Goal: Transaction & Acquisition: Purchase product/service

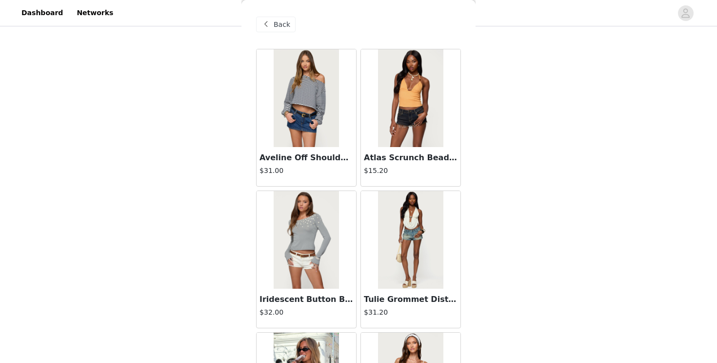
scroll to position [33505, 0]
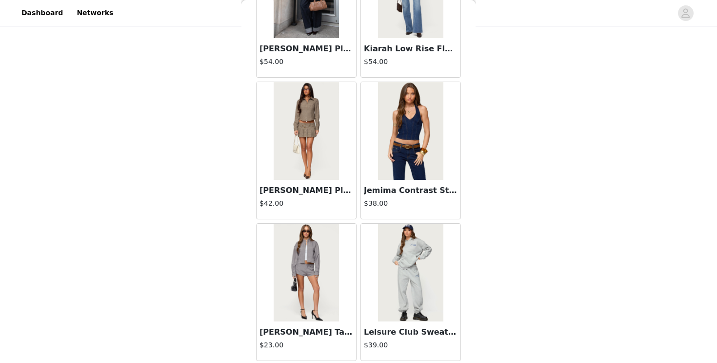
click at [249, 201] on div "Back Aveline Off Shoulder Light Sweatshirt $31.00 Atlas Scrunch Bead Halter Top…" at bounding box center [359, 181] width 234 height 363
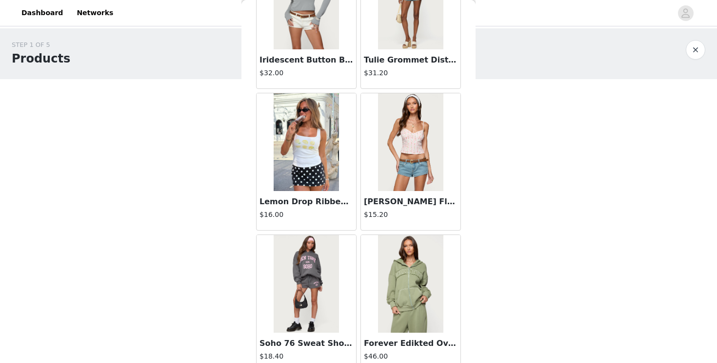
scroll to position [0, 0]
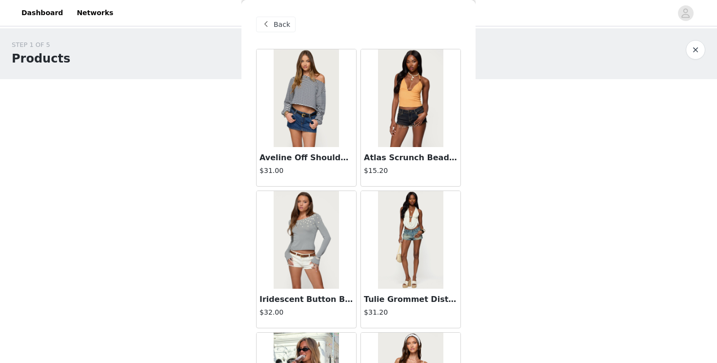
click at [280, 21] on span "Back" at bounding box center [282, 25] width 17 height 10
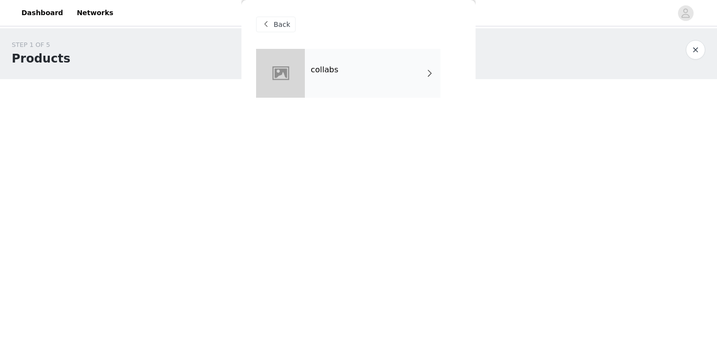
click at [342, 64] on div "collabs" at bounding box center [373, 73] width 136 height 49
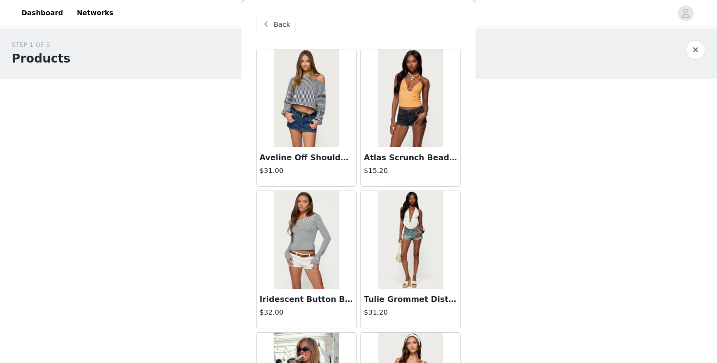
click at [296, 17] on div "Back" at bounding box center [358, 24] width 205 height 49
click at [284, 30] on div "Back" at bounding box center [276, 25] width 40 height 16
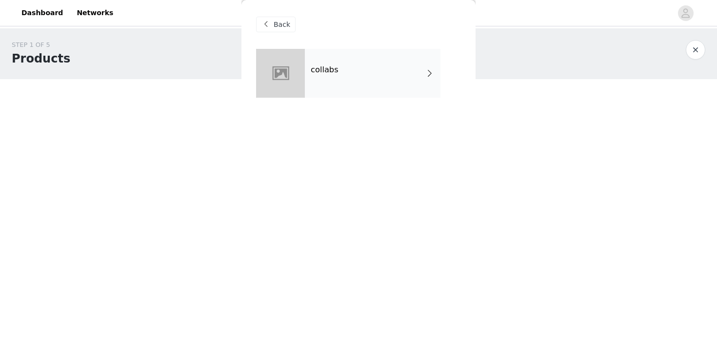
click at [284, 29] on div "Back" at bounding box center [276, 25] width 40 height 16
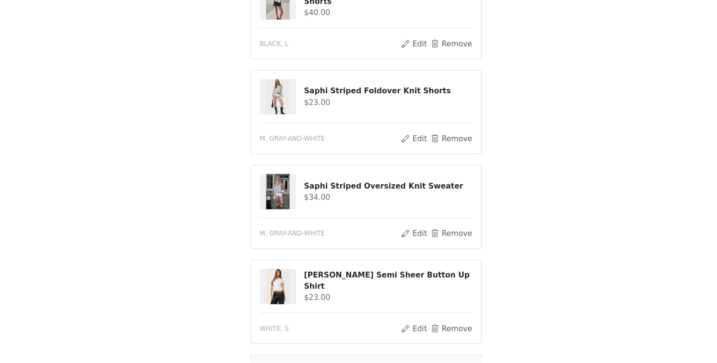
scroll to position [254, 0]
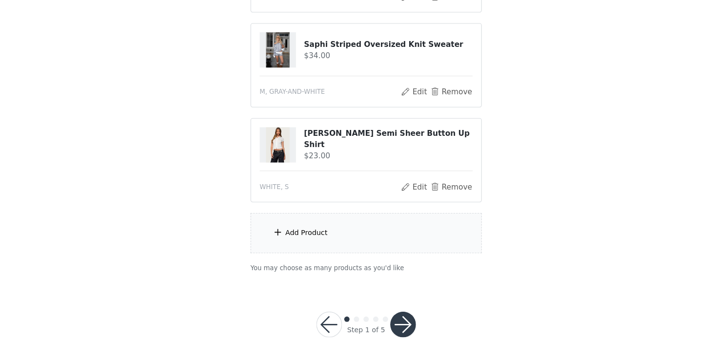
click at [337, 239] on div "Add Product" at bounding box center [358, 244] width 211 height 37
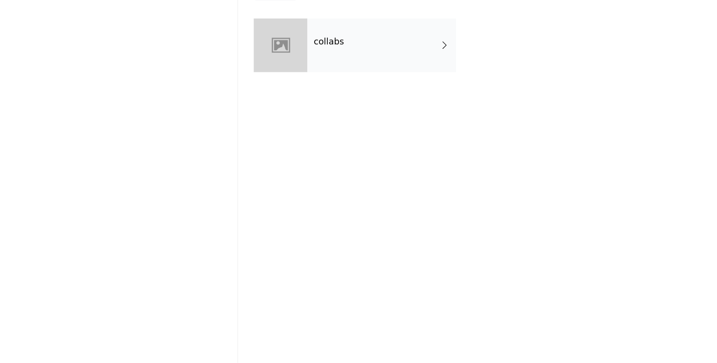
click at [407, 66] on div "collabs" at bounding box center [373, 73] width 136 height 49
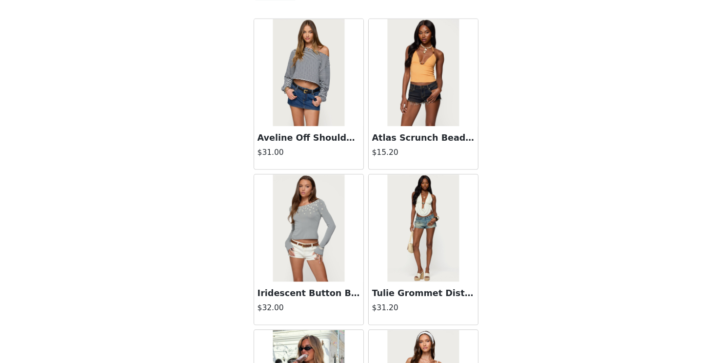
scroll to position [0, 0]
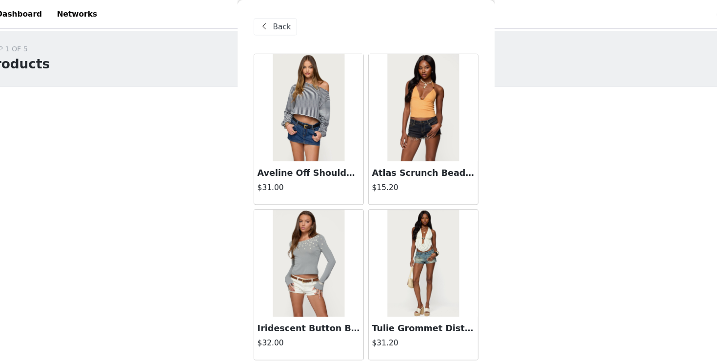
click at [573, 212] on div "STEP 1 OF 5 Products Choose as many products as you'd like, up to $150.00. 4 Se…" at bounding box center [358, 287] width 717 height 518
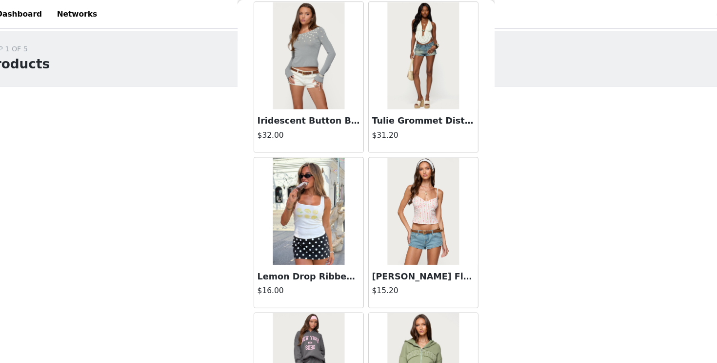
scroll to position [196, 0]
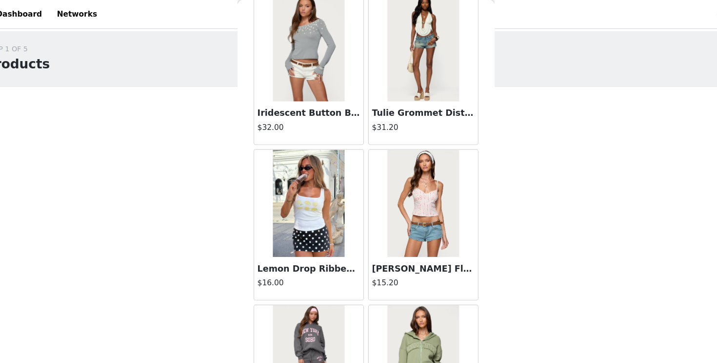
click at [430, 269] on div "[PERSON_NAME] Floral Striped Backless Top $15.20" at bounding box center [411, 253] width 100 height 39
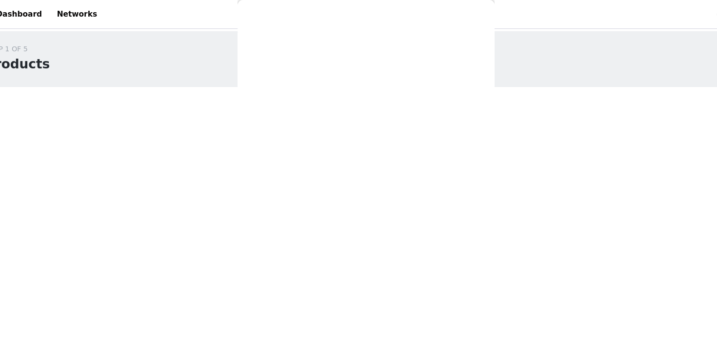
scroll to position [0, 0]
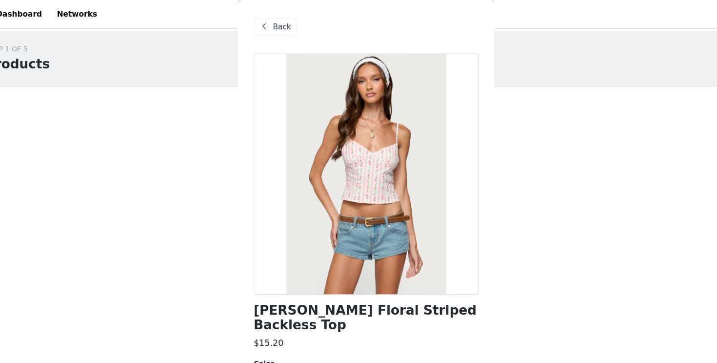
click at [288, 24] on span "Back" at bounding box center [282, 25] width 17 height 10
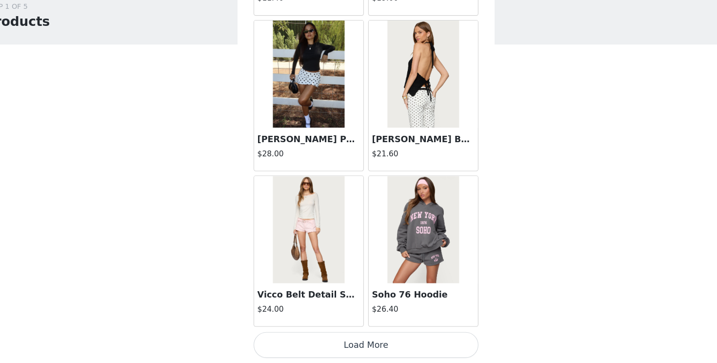
scroll to position [9, 0]
click at [332, 345] on button "Load More" at bounding box center [358, 345] width 205 height 23
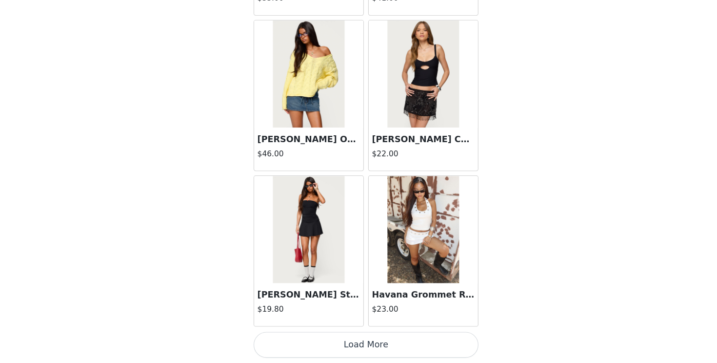
scroll to position [171, 0]
click at [339, 348] on button "Load More" at bounding box center [358, 345] width 205 height 23
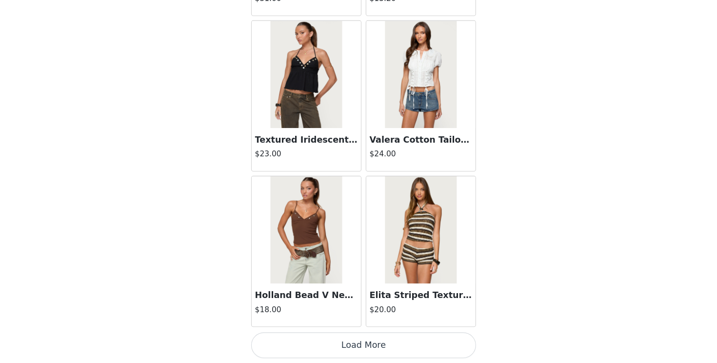
scroll to position [254, 0]
click at [352, 353] on button "Load More" at bounding box center [358, 345] width 205 height 23
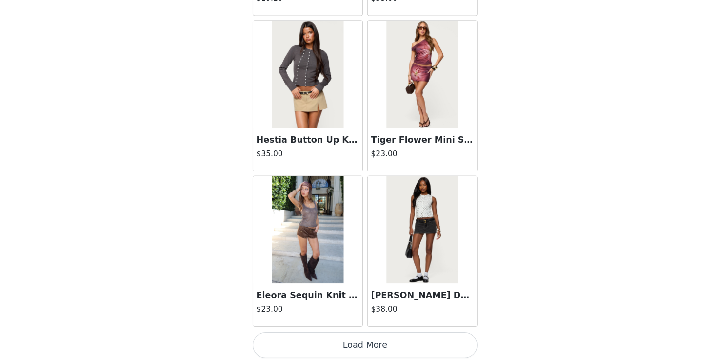
click at [343, 352] on button "Load More" at bounding box center [358, 345] width 205 height 23
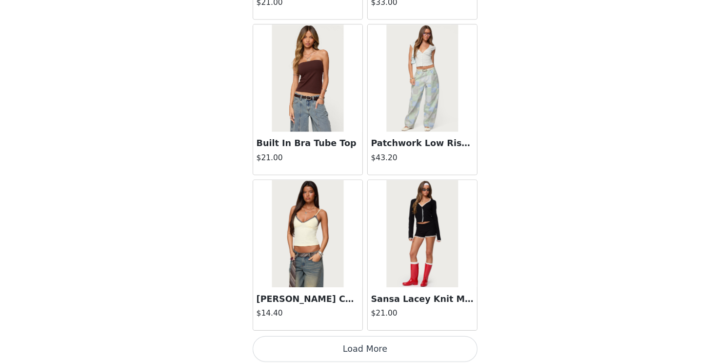
scroll to position [6791, 0]
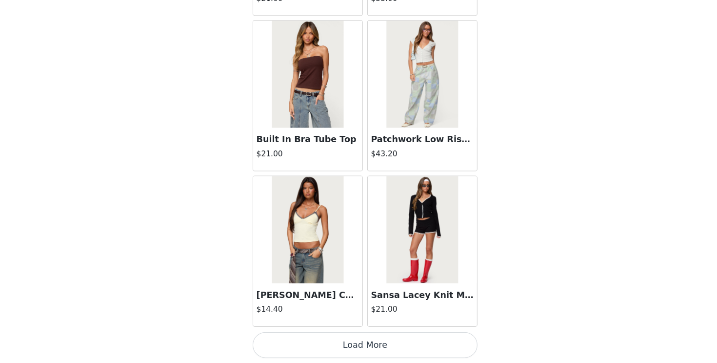
click at [357, 343] on button "Load More" at bounding box center [358, 345] width 205 height 23
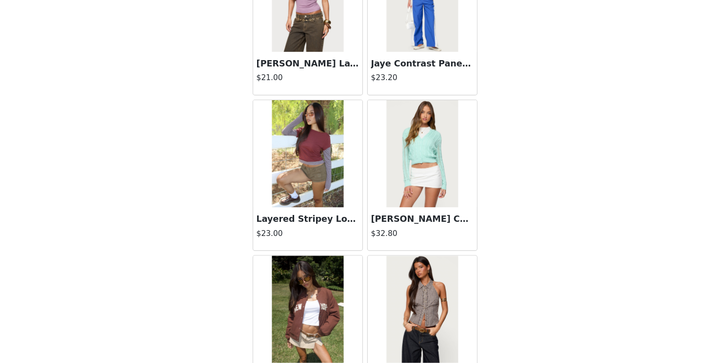
scroll to position [8206, 0]
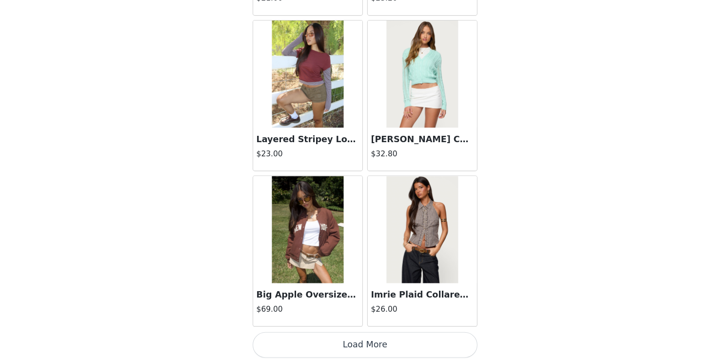
click at [349, 350] on button "Load More" at bounding box center [358, 345] width 205 height 23
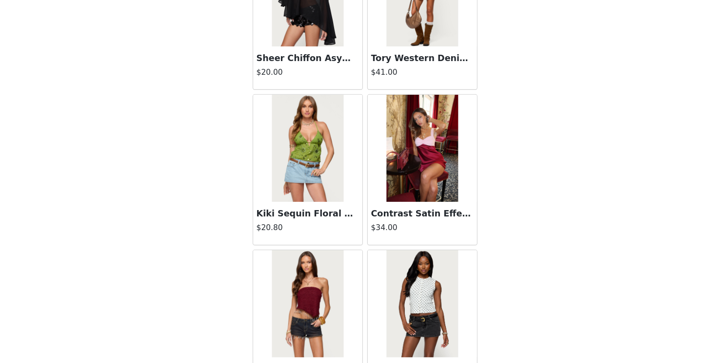
scroll to position [9621, 0]
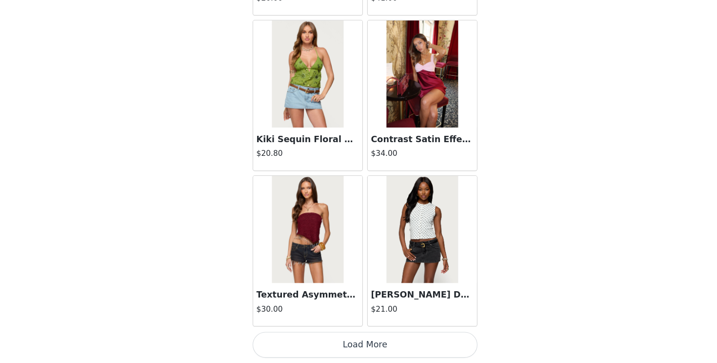
click at [344, 345] on button "Load More" at bounding box center [358, 345] width 205 height 23
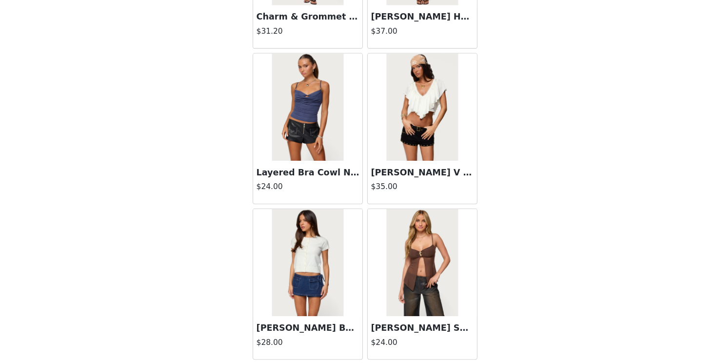
scroll to position [11036, 0]
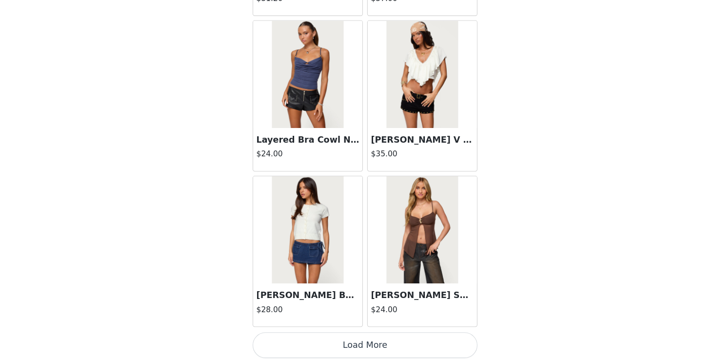
click at [361, 346] on button "Load More" at bounding box center [358, 345] width 205 height 23
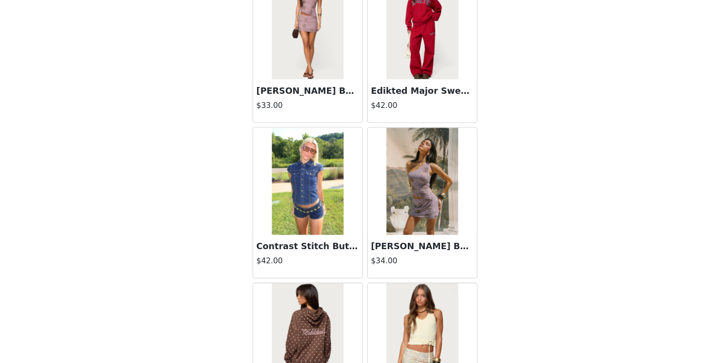
scroll to position [12451, 0]
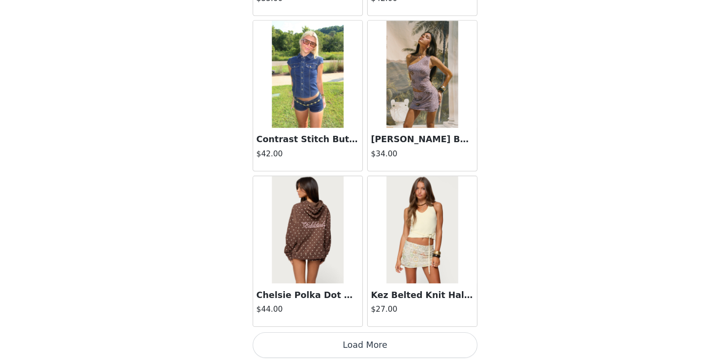
click at [345, 352] on button "Load More" at bounding box center [358, 345] width 205 height 23
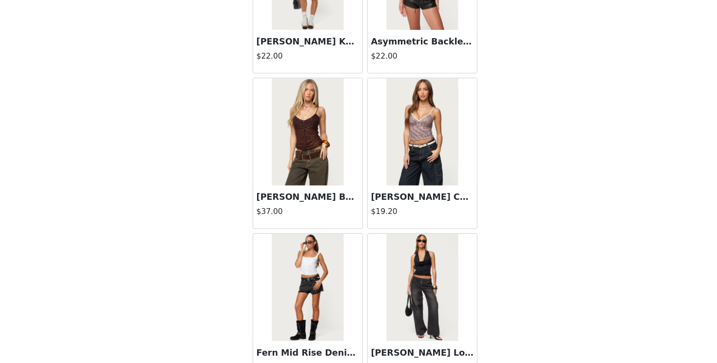
scroll to position [13866, 0]
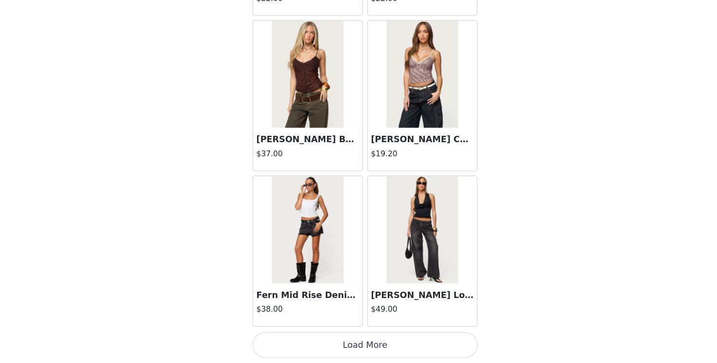
click at [348, 355] on button "Load More" at bounding box center [358, 345] width 205 height 23
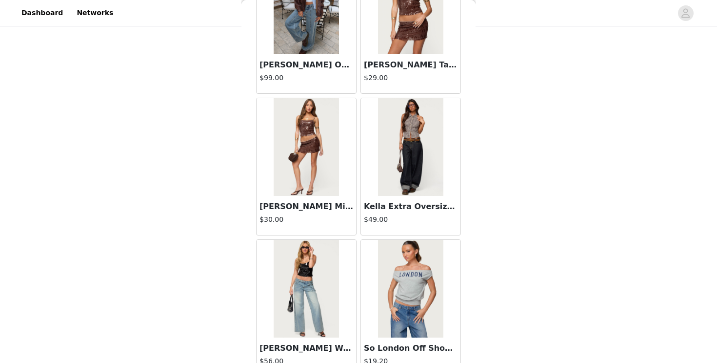
scroll to position [15281, 0]
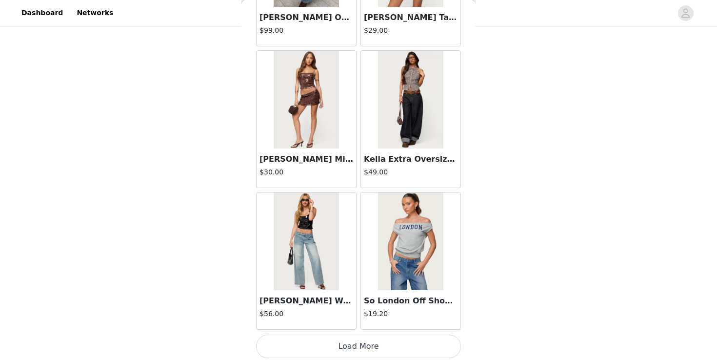
click at [368, 342] on button "Load More" at bounding box center [358, 345] width 205 height 23
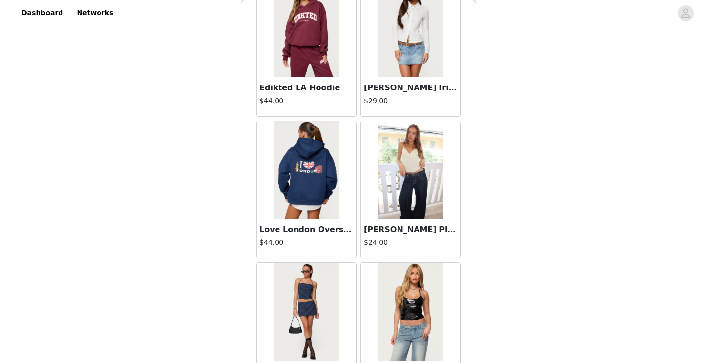
scroll to position [16697, 0]
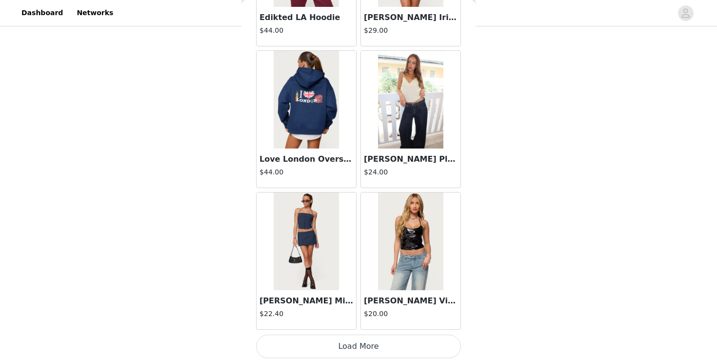
click at [369, 345] on button "Load More" at bounding box center [358, 345] width 205 height 23
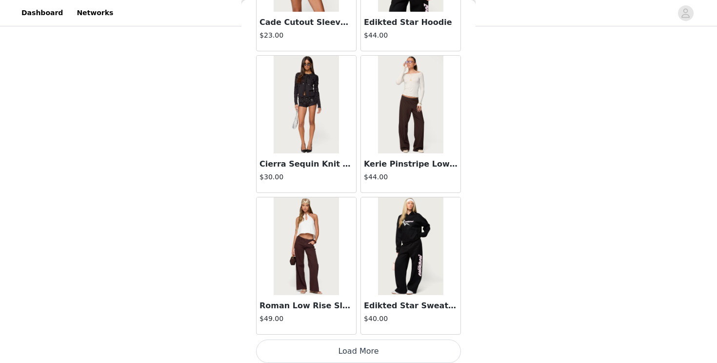
scroll to position [18112, 0]
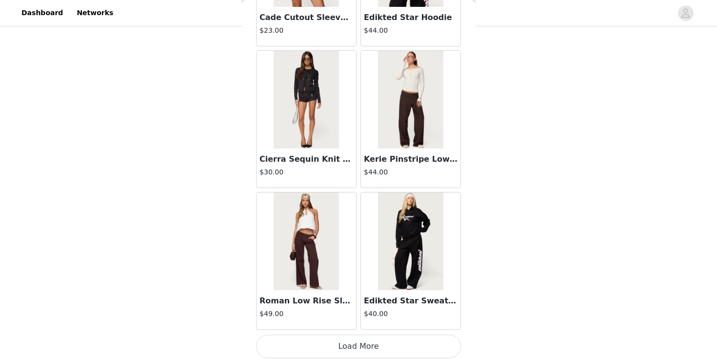
click at [357, 342] on button "Load More" at bounding box center [358, 345] width 205 height 23
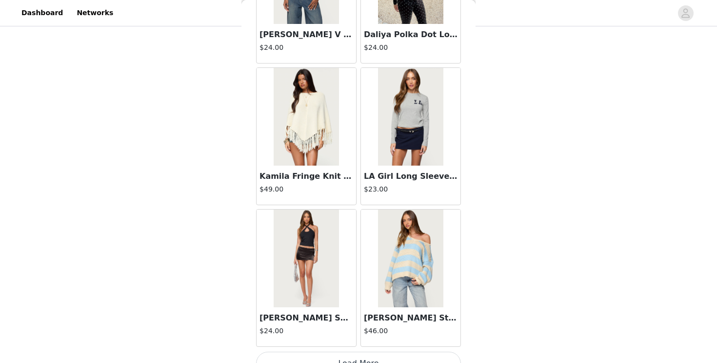
scroll to position [19527, 0]
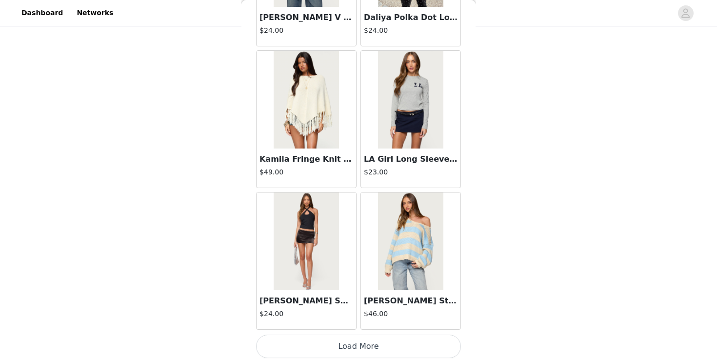
click at [357, 342] on button "Load More" at bounding box center [358, 345] width 205 height 23
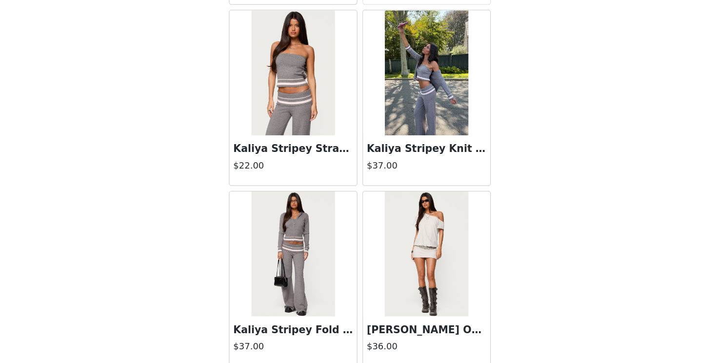
scroll to position [254, 0]
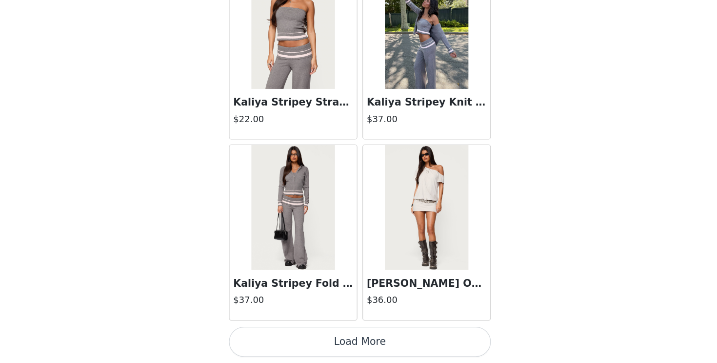
click at [364, 351] on button "Load More" at bounding box center [358, 345] width 205 height 23
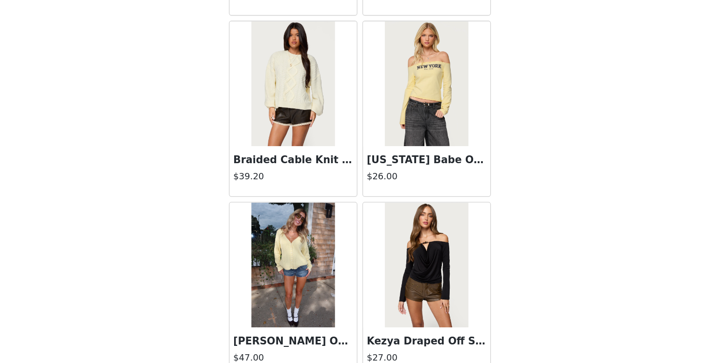
scroll to position [22029, 0]
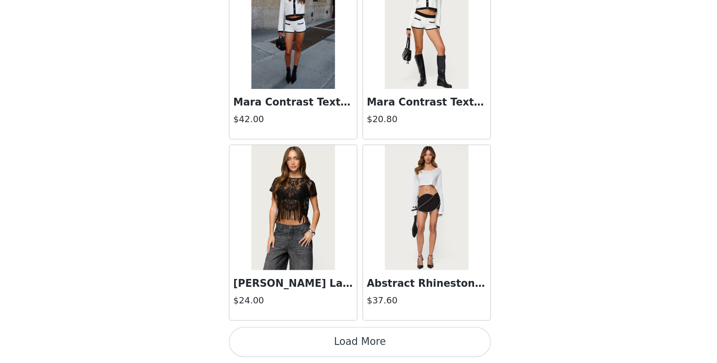
click at [367, 345] on button "Load More" at bounding box center [358, 345] width 205 height 23
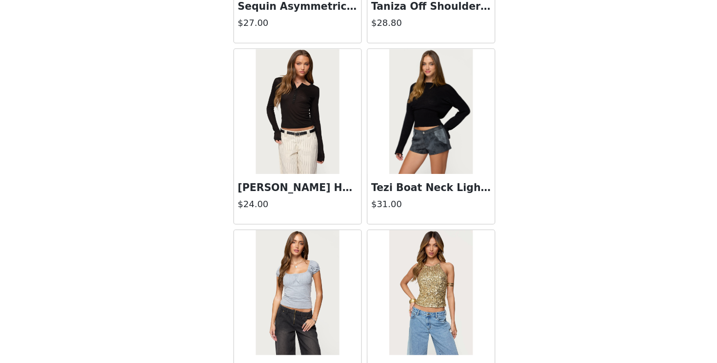
scroll to position [23772, 0]
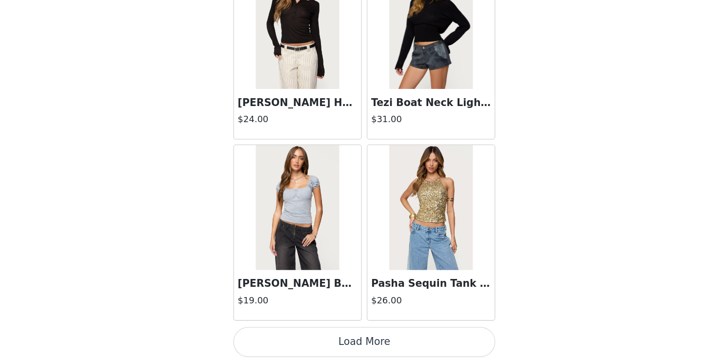
click at [368, 348] on button "Load More" at bounding box center [358, 345] width 205 height 23
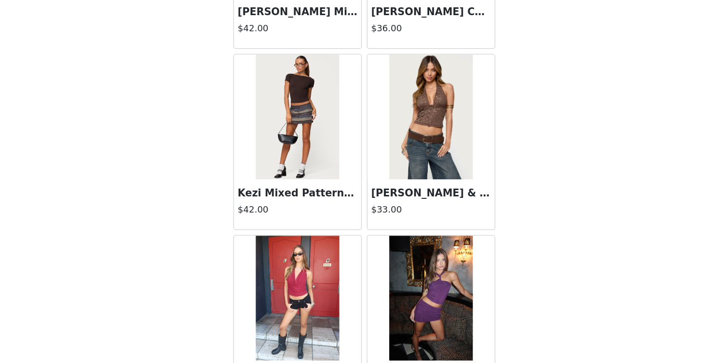
scroll to position [25187, 0]
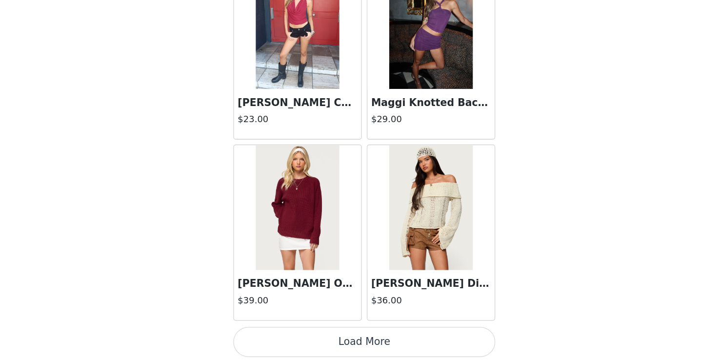
click at [343, 357] on button "Load More" at bounding box center [358, 345] width 205 height 23
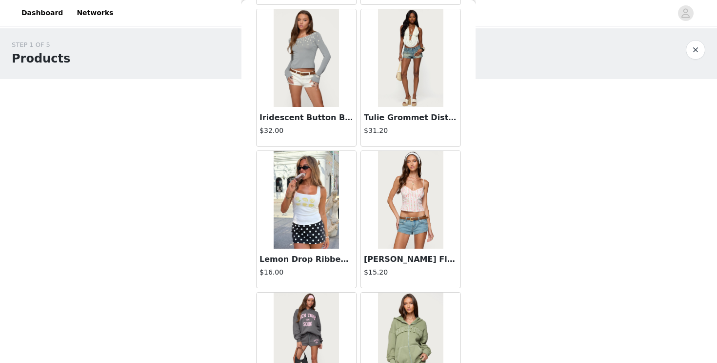
scroll to position [0, 0]
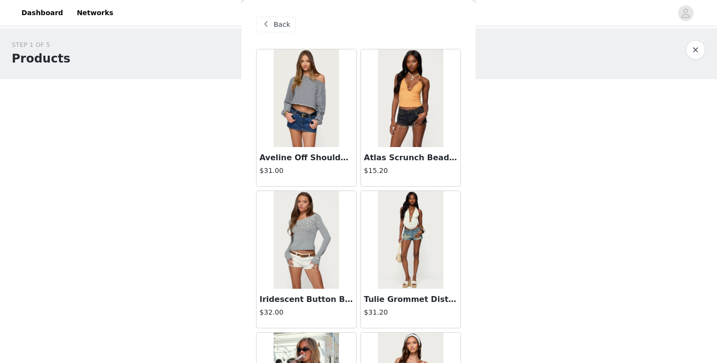
click at [270, 29] on span at bounding box center [266, 25] width 12 height 12
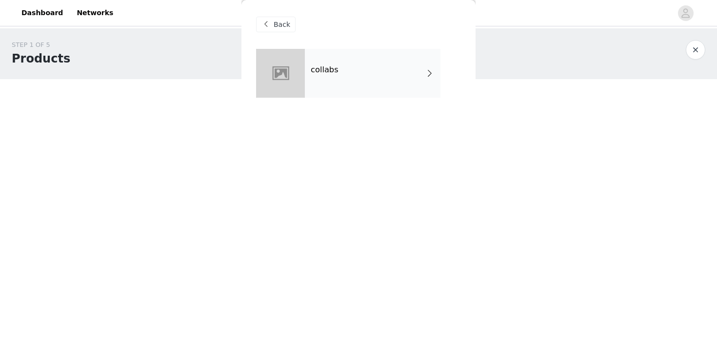
click at [278, 23] on span "Back" at bounding box center [282, 25] width 17 height 10
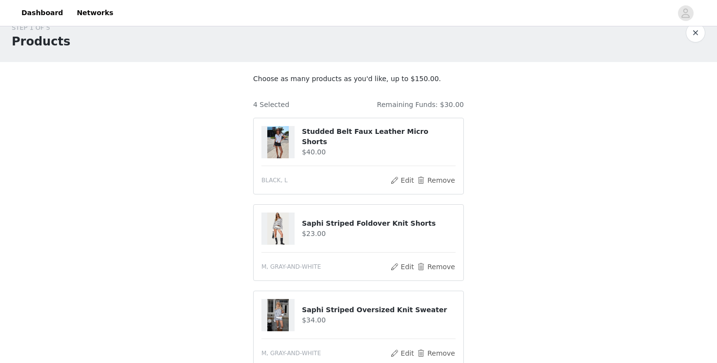
scroll to position [19, 0]
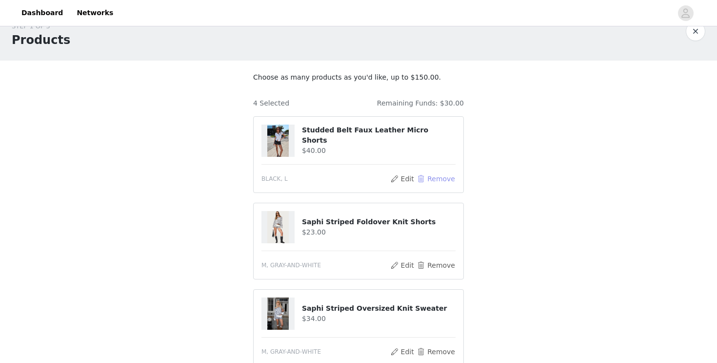
click at [426, 178] on button "Remove" at bounding box center [436, 179] width 39 height 12
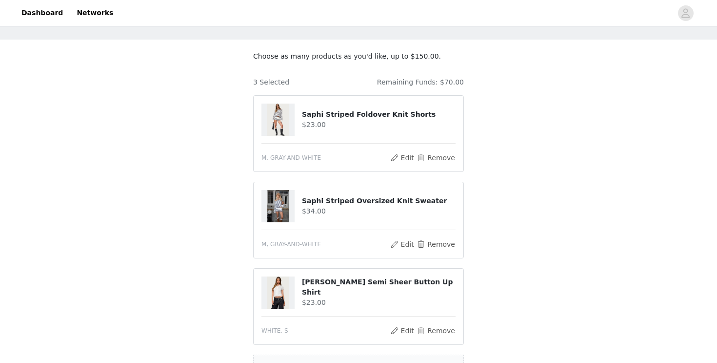
scroll to position [47, 0]
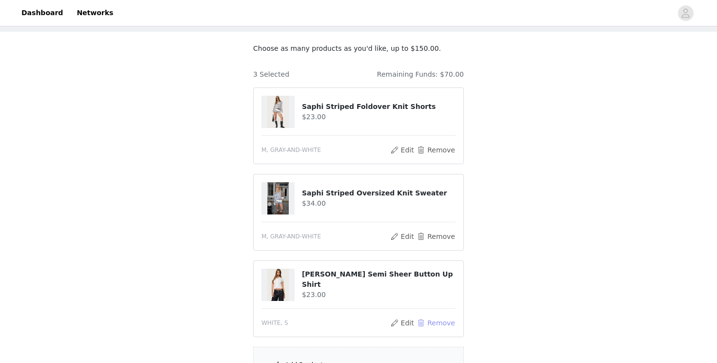
click at [423, 323] on button "Remove" at bounding box center [436, 323] width 39 height 12
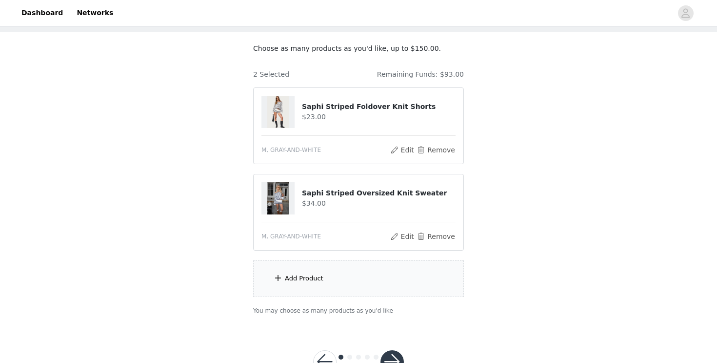
click at [412, 194] on h4 "Saphi Striped Oversized Knit Sweater" at bounding box center [379, 193] width 154 height 10
click at [287, 194] on img at bounding box center [277, 198] width 21 height 32
click at [275, 193] on img at bounding box center [277, 198] width 21 height 32
click at [292, 279] on div "Add Product" at bounding box center [304, 278] width 39 height 10
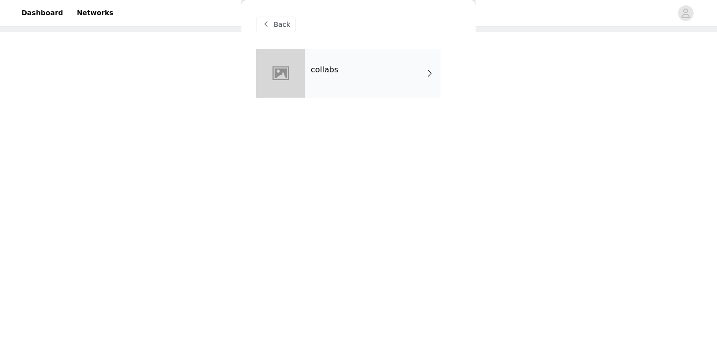
click at [409, 90] on div "collabs" at bounding box center [373, 73] width 136 height 49
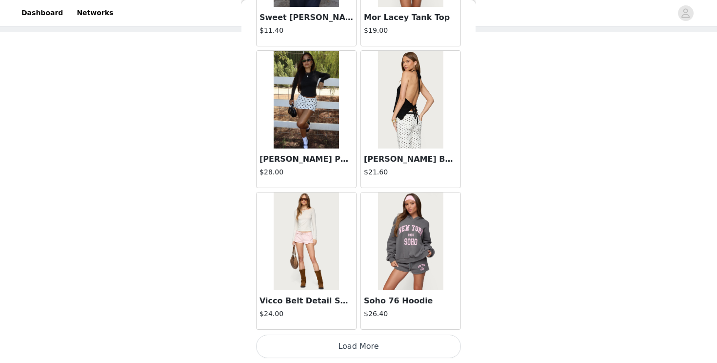
scroll to position [81, 0]
click at [338, 343] on button "Load More" at bounding box center [358, 345] width 205 height 23
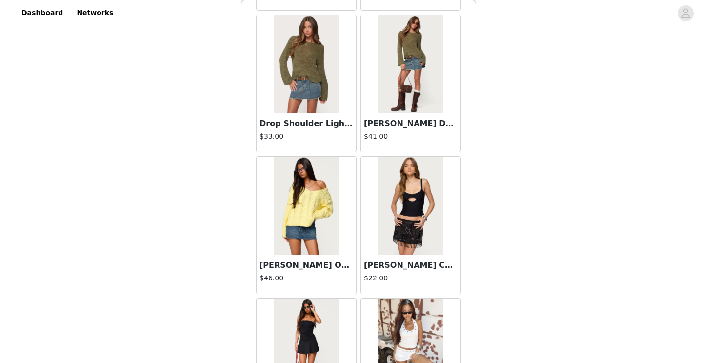
scroll to position [2546, 0]
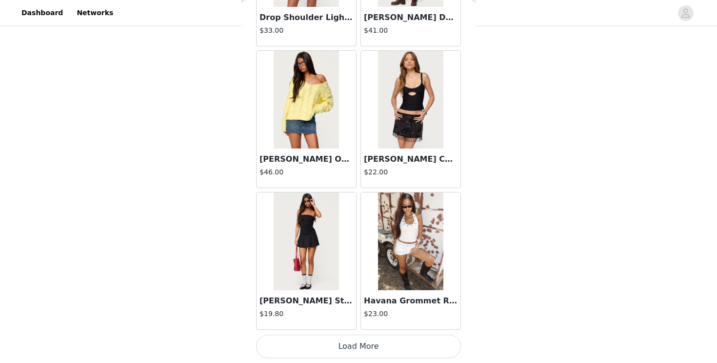
click at [343, 353] on button "Load More" at bounding box center [358, 345] width 205 height 23
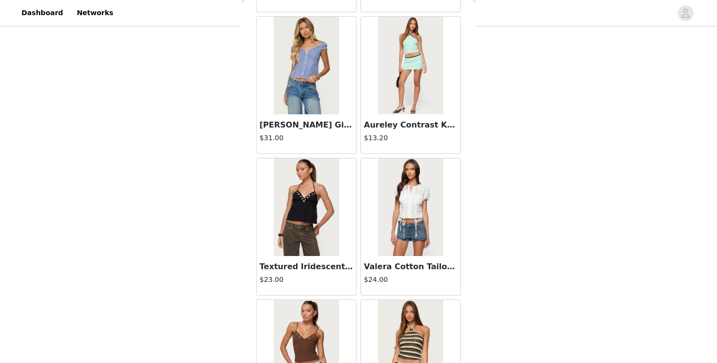
scroll to position [3961, 0]
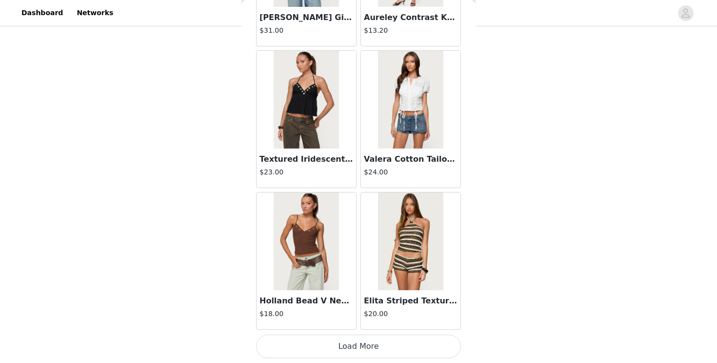
click at [365, 345] on button "Load More" at bounding box center [358, 345] width 205 height 23
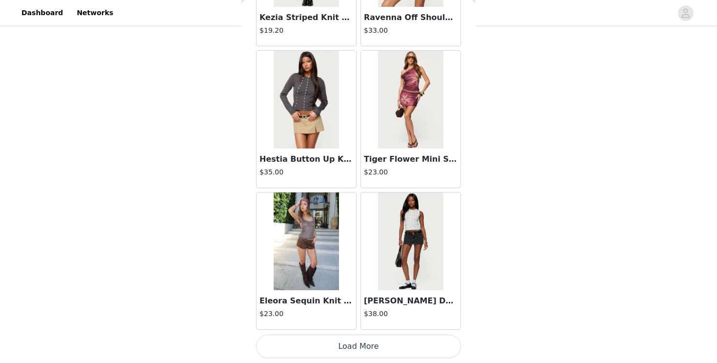
click at [358, 350] on button "Load More" at bounding box center [358, 345] width 205 height 23
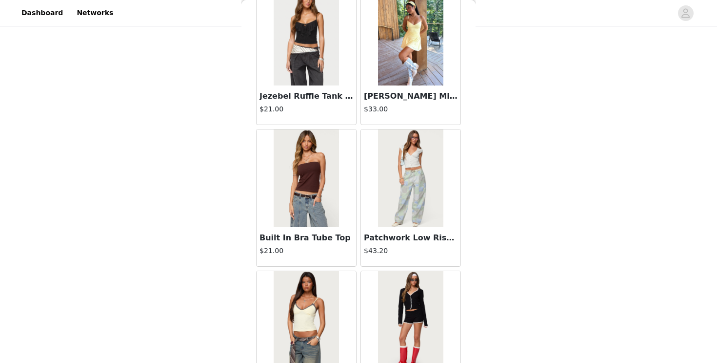
scroll to position [6791, 0]
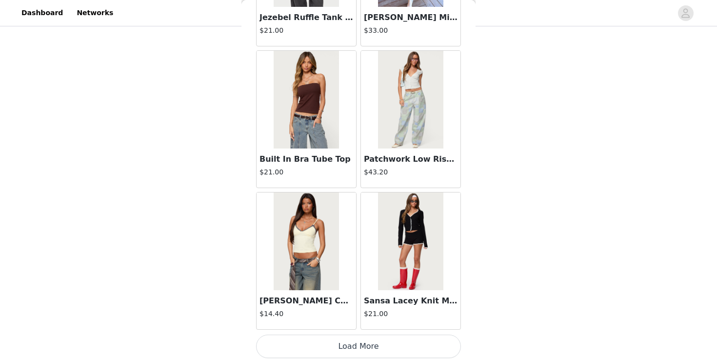
click at [348, 341] on button "Load More" at bounding box center [358, 345] width 205 height 23
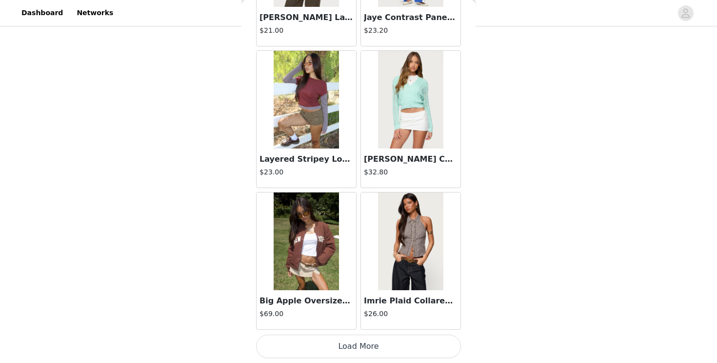
click at [356, 334] on button "Load More" at bounding box center [358, 345] width 205 height 23
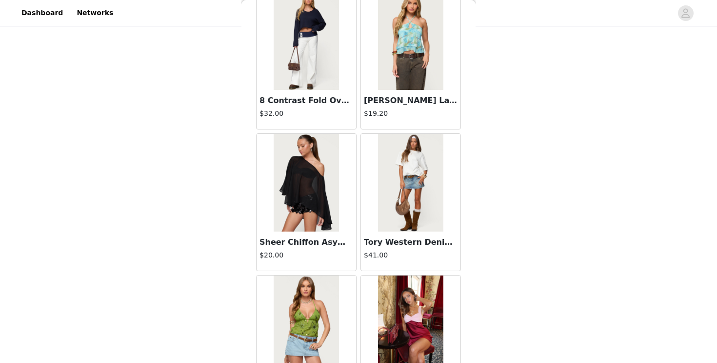
scroll to position [9621, 0]
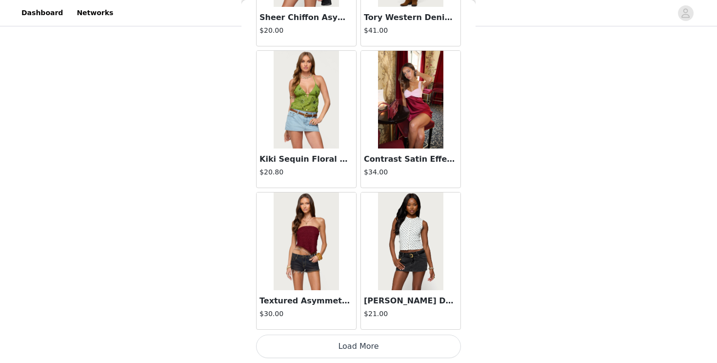
click at [362, 342] on button "Load More" at bounding box center [358, 345] width 205 height 23
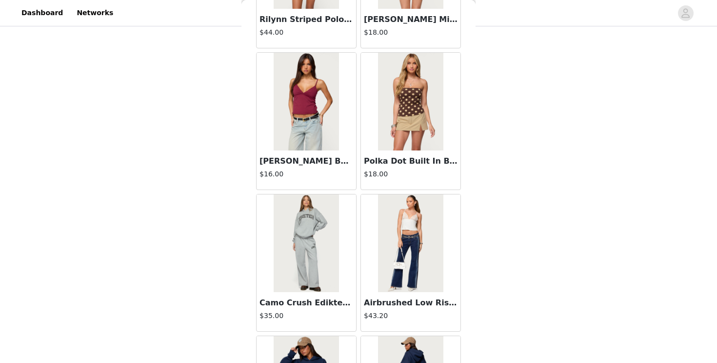
scroll to position [11036, 0]
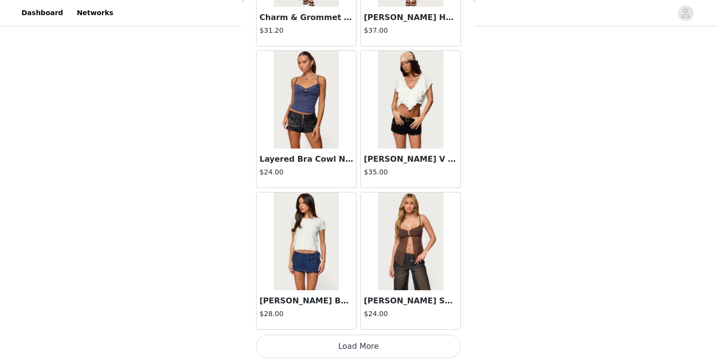
click at [364, 340] on button "Load More" at bounding box center [358, 345] width 205 height 23
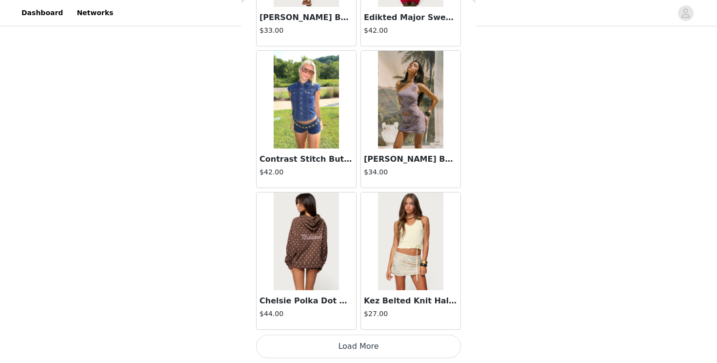
click at [356, 342] on button "Load More" at bounding box center [358, 345] width 205 height 23
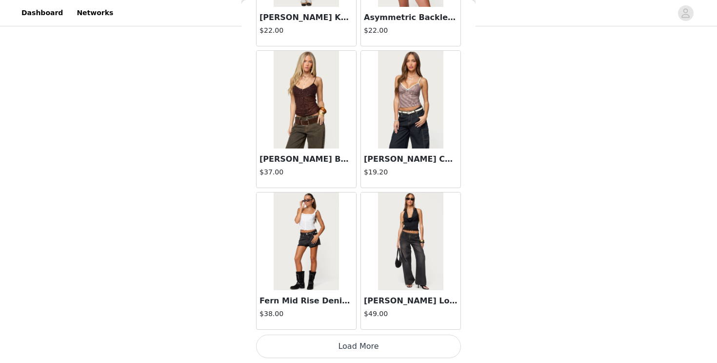
click at [360, 355] on button "Load More" at bounding box center [358, 345] width 205 height 23
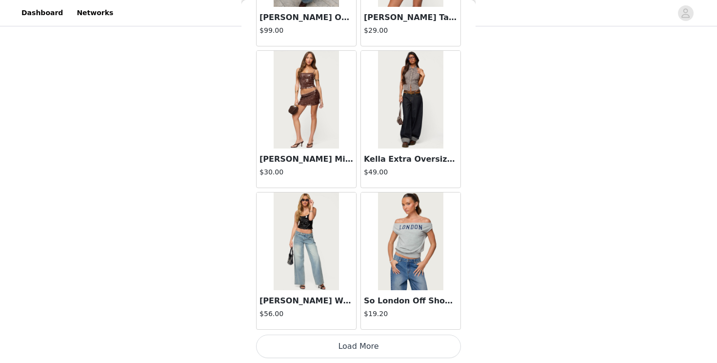
click at [347, 354] on button "Load More" at bounding box center [358, 345] width 205 height 23
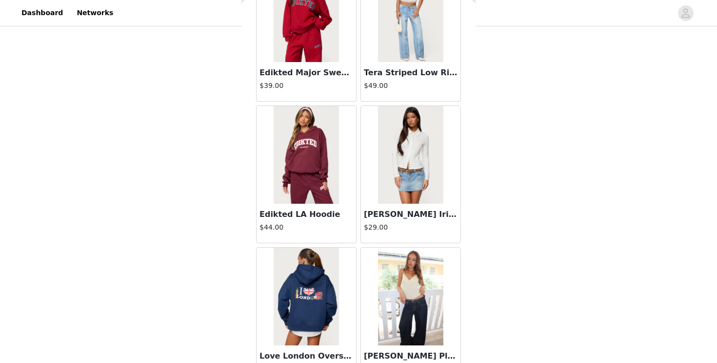
scroll to position [16697, 0]
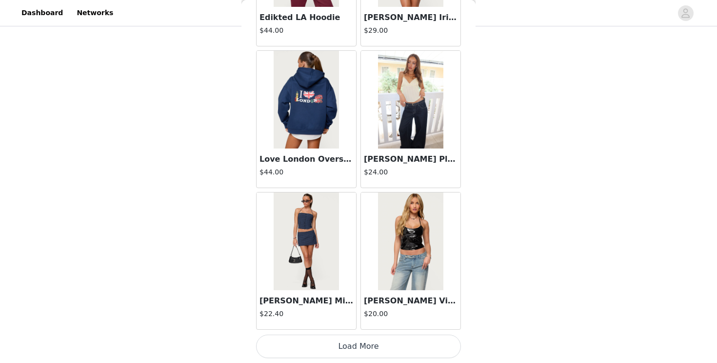
click at [353, 342] on button "Load More" at bounding box center [358, 345] width 205 height 23
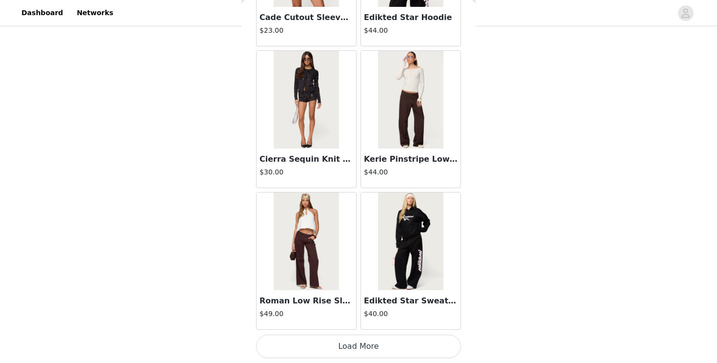
click at [354, 345] on button "Load More" at bounding box center [358, 345] width 205 height 23
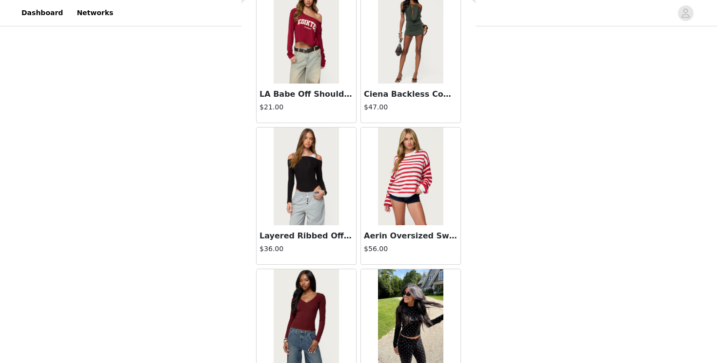
scroll to position [19527, 0]
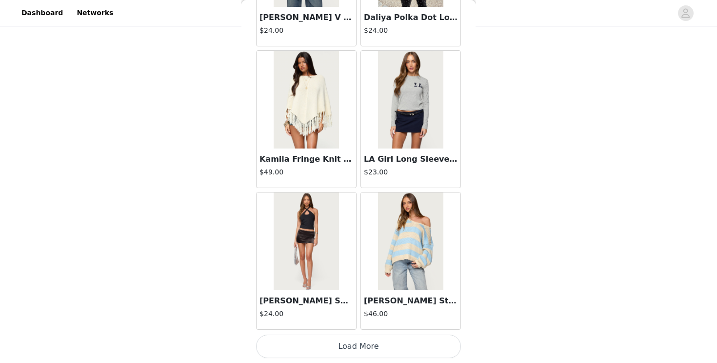
click at [363, 344] on button "Load More" at bounding box center [358, 345] width 205 height 23
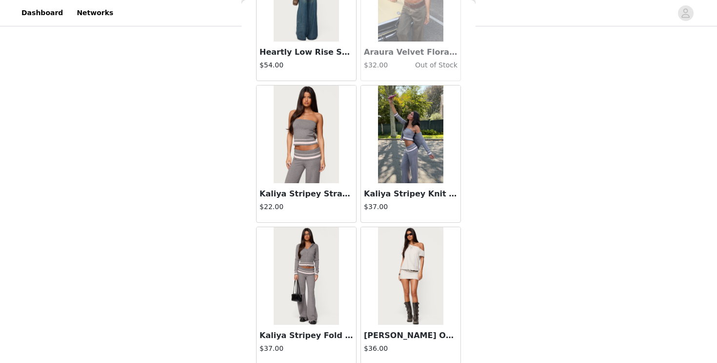
scroll to position [20942, 0]
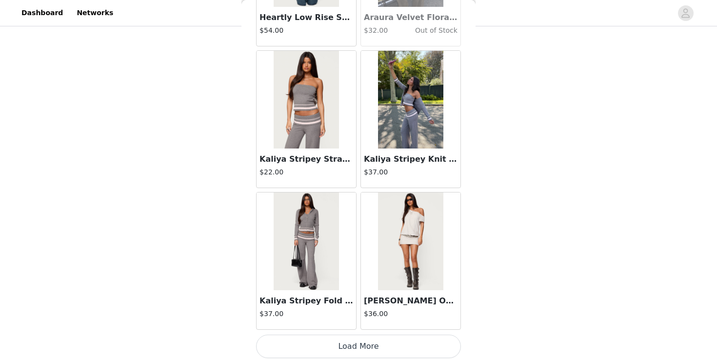
click at [347, 346] on button "Load More" at bounding box center [358, 345] width 205 height 23
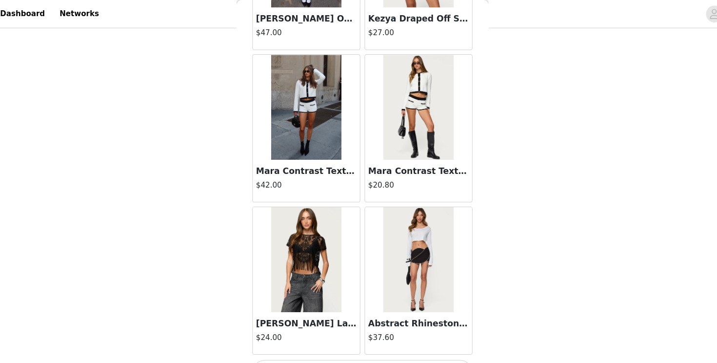
scroll to position [81, 0]
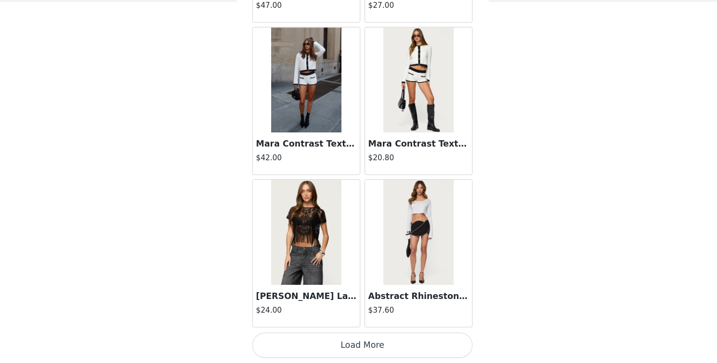
click at [358, 350] on button "Load More" at bounding box center [358, 345] width 205 height 23
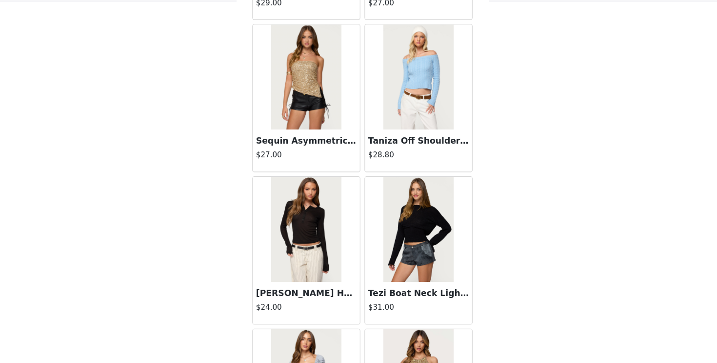
scroll to position [23772, 0]
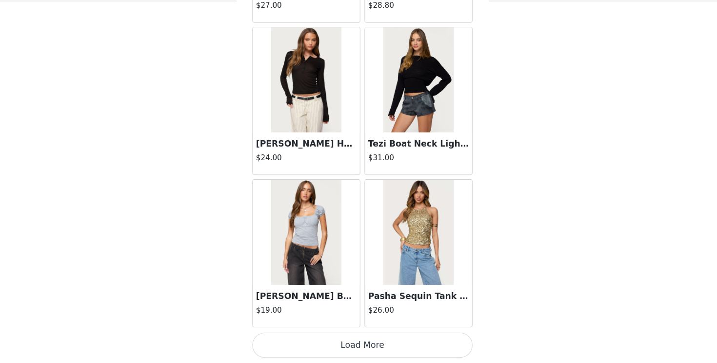
click at [362, 338] on button "Load More" at bounding box center [358, 345] width 205 height 23
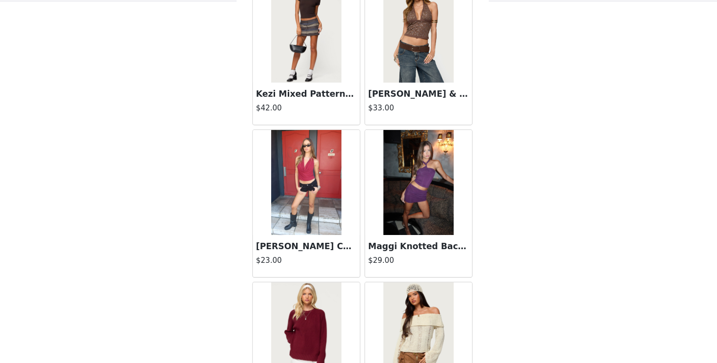
scroll to position [25187, 0]
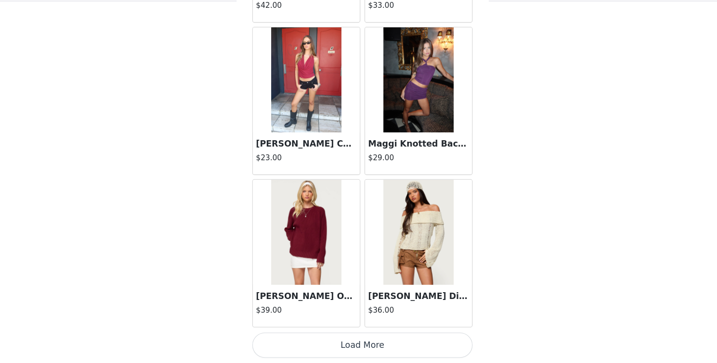
click at [361, 349] on button "Load More" at bounding box center [358, 345] width 205 height 23
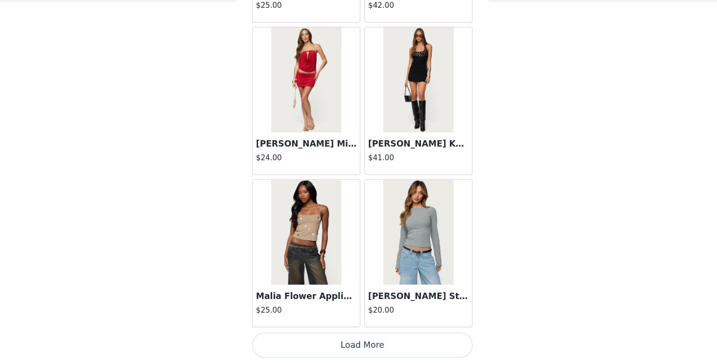
scroll to position [81, 0]
click at [353, 346] on button "Load More" at bounding box center [358, 345] width 205 height 23
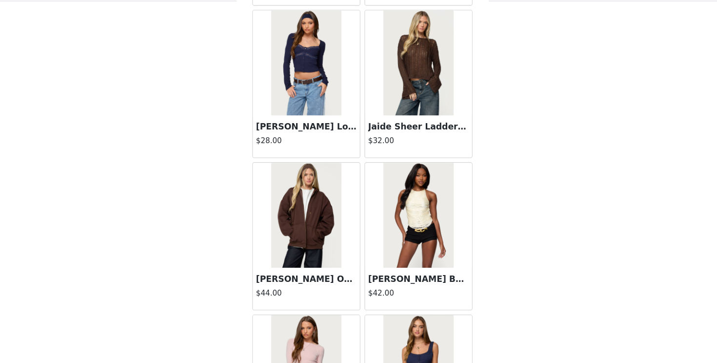
scroll to position [28017, 0]
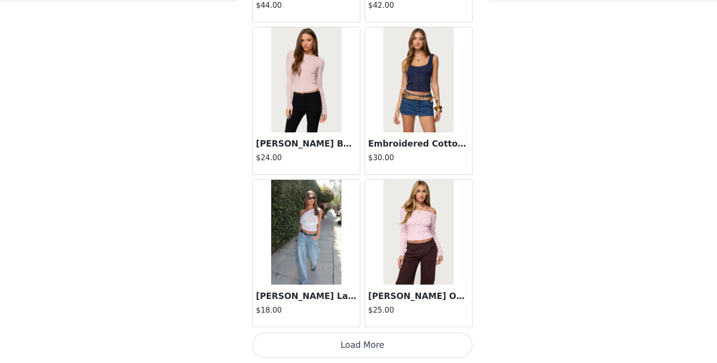
click at [361, 339] on button "Load More" at bounding box center [358, 345] width 205 height 23
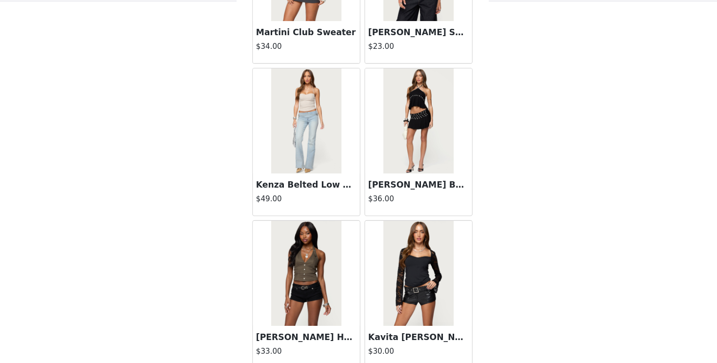
scroll to position [29432, 0]
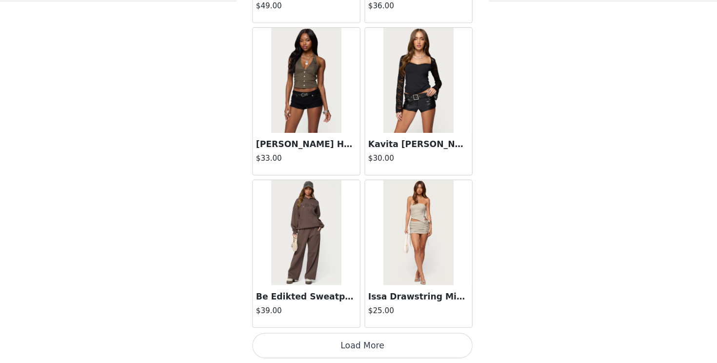
click at [360, 344] on button "Load More" at bounding box center [358, 345] width 205 height 23
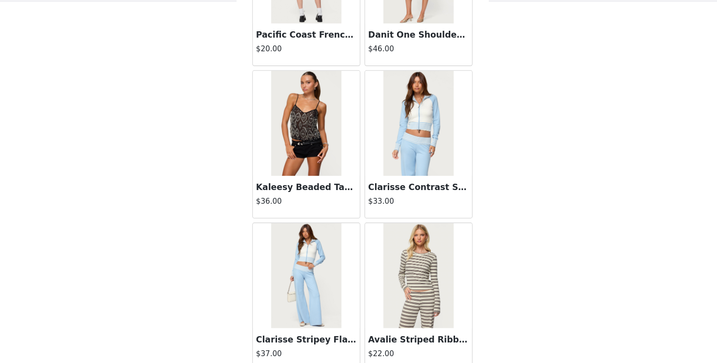
scroll to position [30847, 0]
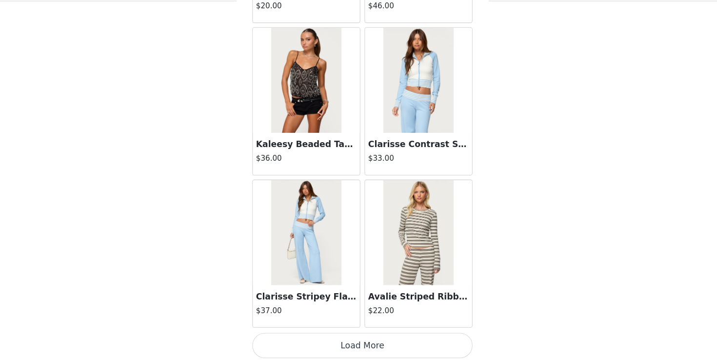
click at [386, 145] on img at bounding box center [410, 100] width 65 height 98
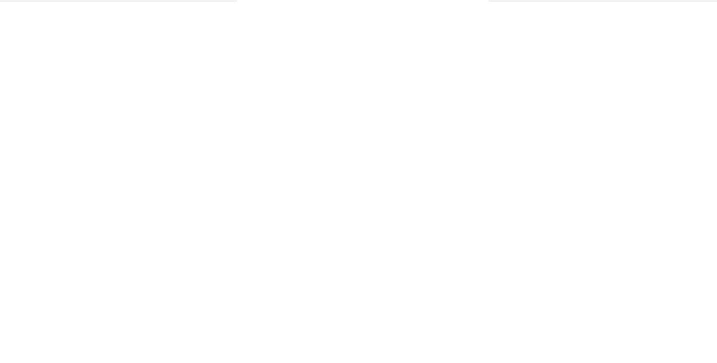
scroll to position [112, 0]
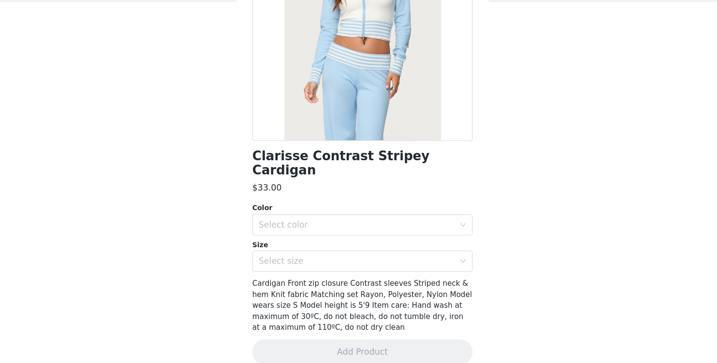
click at [316, 248] on div "Size" at bounding box center [358, 253] width 205 height 10
click at [316, 229] on div "Select color" at bounding box center [353, 234] width 182 height 10
click at [311, 241] on li "LIGHT-BLUE" at bounding box center [358, 243] width 205 height 16
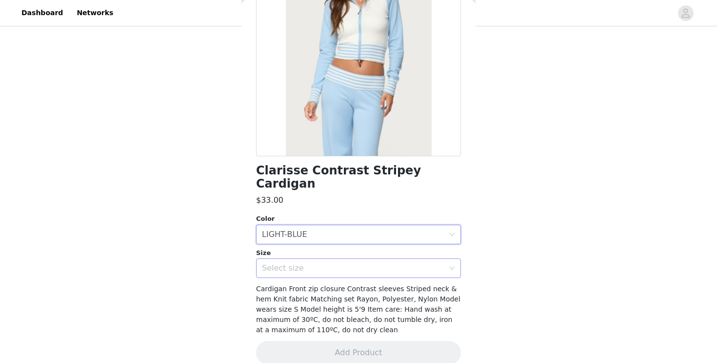
click at [319, 263] on div "Select size" at bounding box center [353, 268] width 182 height 10
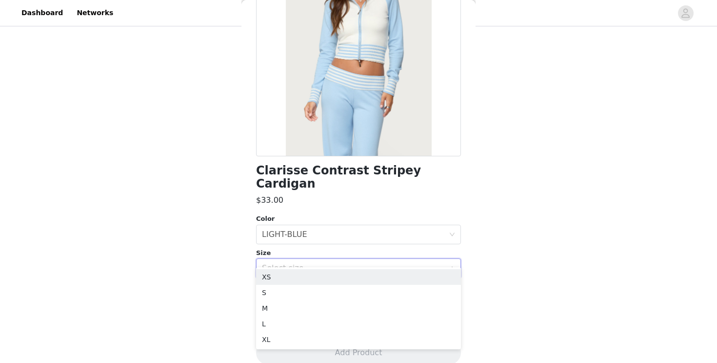
click at [320, 263] on div "Select size" at bounding box center [353, 268] width 182 height 10
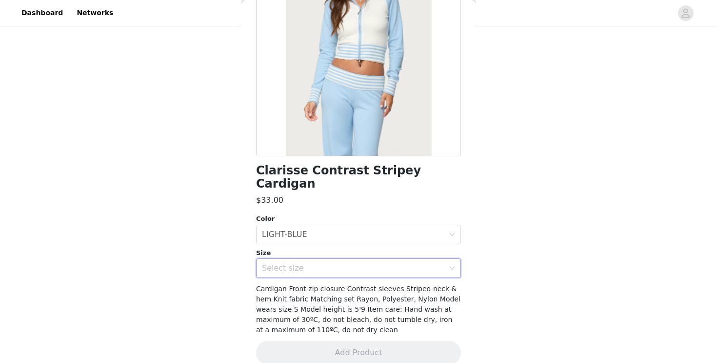
click at [325, 263] on div "Select size" at bounding box center [353, 268] width 182 height 10
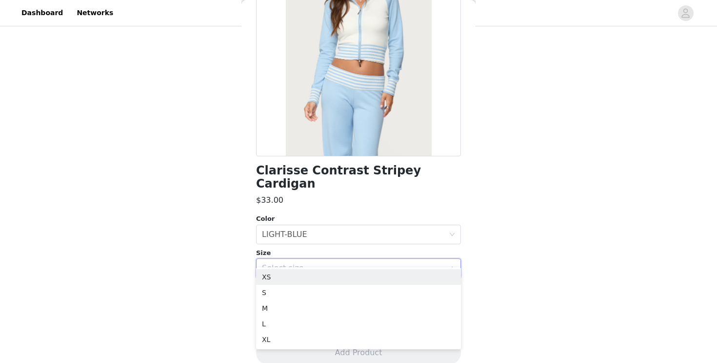
click at [325, 263] on div "Select size" at bounding box center [353, 268] width 182 height 10
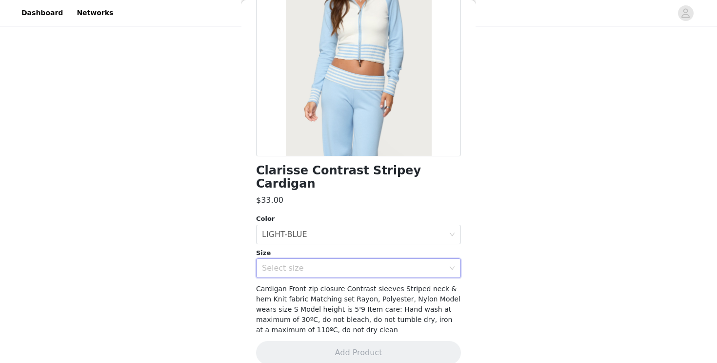
click at [333, 263] on div "Select size" at bounding box center [353, 268] width 182 height 10
click at [347, 194] on div "$33.00" at bounding box center [358, 200] width 205 height 12
click at [309, 259] on div "Select size" at bounding box center [355, 268] width 187 height 19
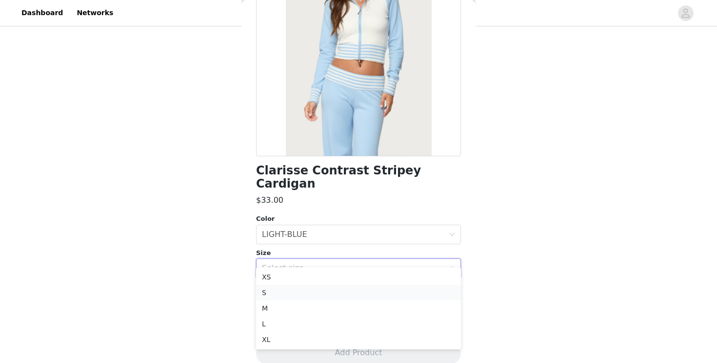
click at [306, 293] on li "S" at bounding box center [358, 292] width 205 height 16
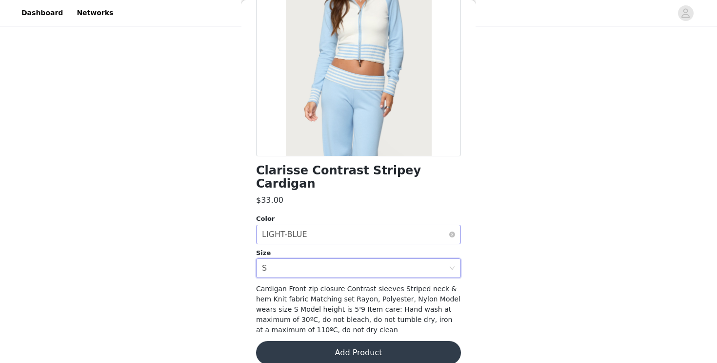
scroll to position [81, 0]
click at [302, 346] on button "Add Product" at bounding box center [358, 352] width 205 height 23
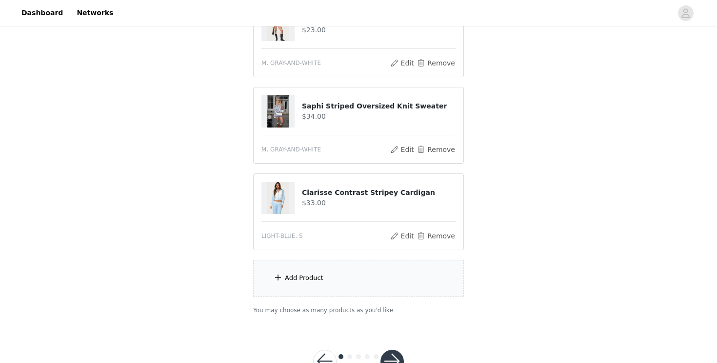
scroll to position [168, 0]
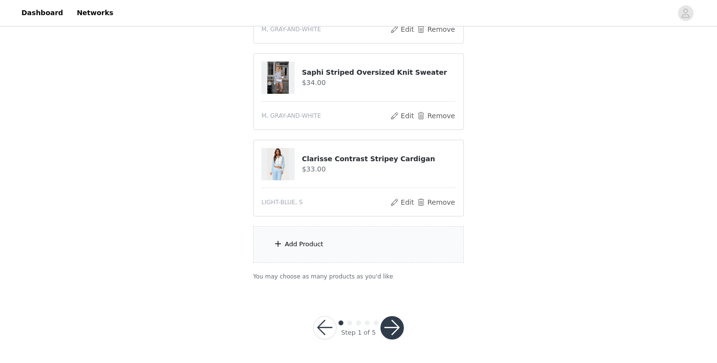
click at [314, 252] on div "Add Product" at bounding box center [358, 244] width 211 height 37
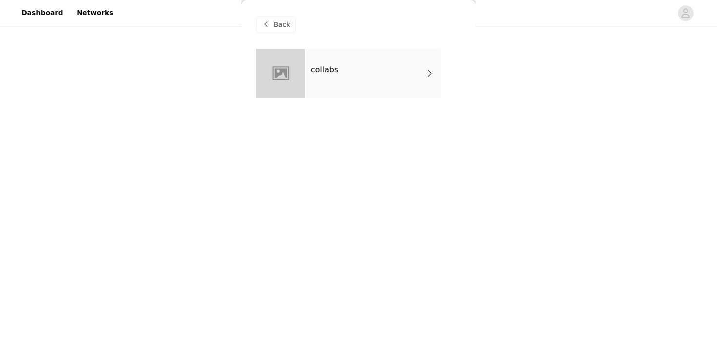
click at [400, 81] on div "collabs" at bounding box center [373, 73] width 136 height 49
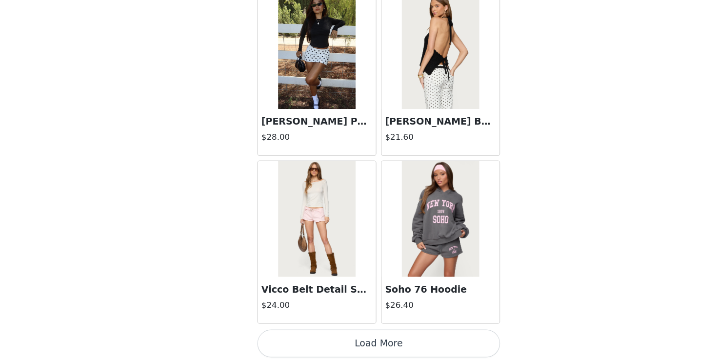
click at [359, 341] on button "Load More" at bounding box center [358, 345] width 205 height 23
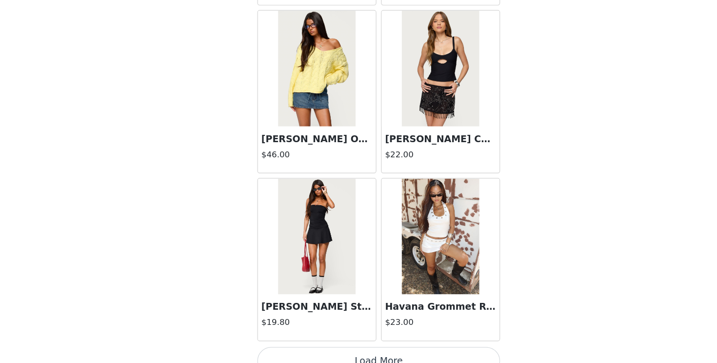
scroll to position [2546, 0]
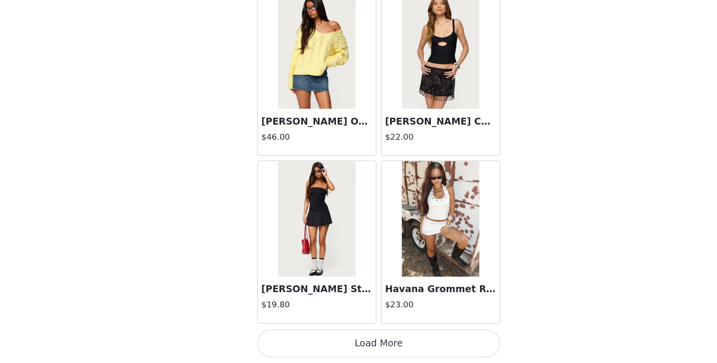
click at [344, 340] on button "Load More" at bounding box center [358, 345] width 205 height 23
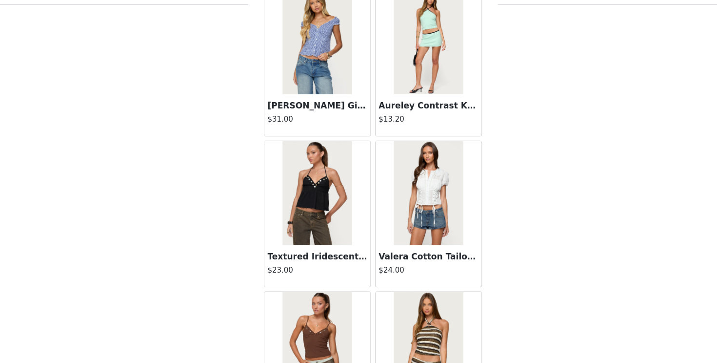
scroll to position [3961, 0]
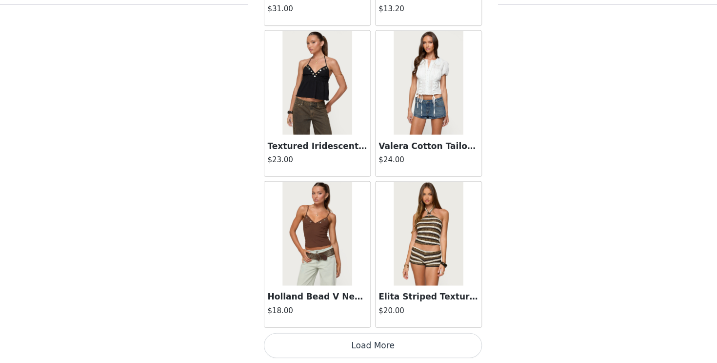
click at [358, 343] on button "Load More" at bounding box center [358, 345] width 205 height 23
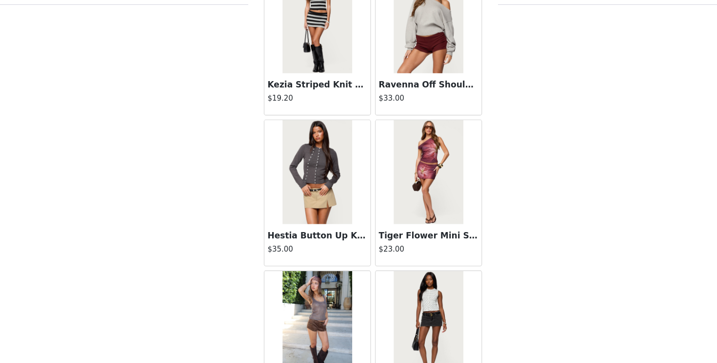
scroll to position [5376, 0]
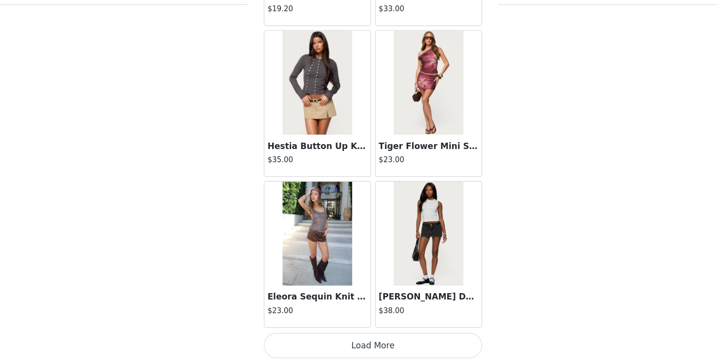
click at [360, 345] on button "Load More" at bounding box center [358, 345] width 205 height 23
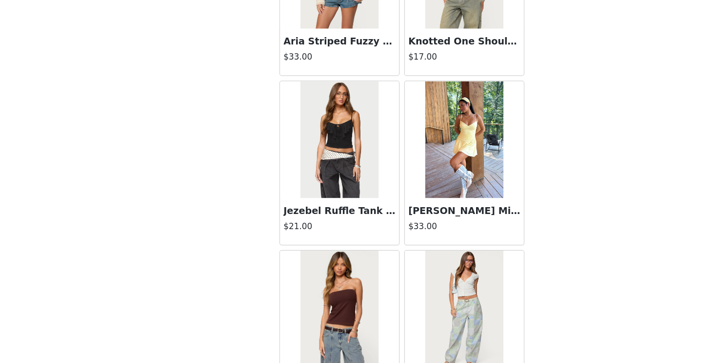
scroll to position [6791, 0]
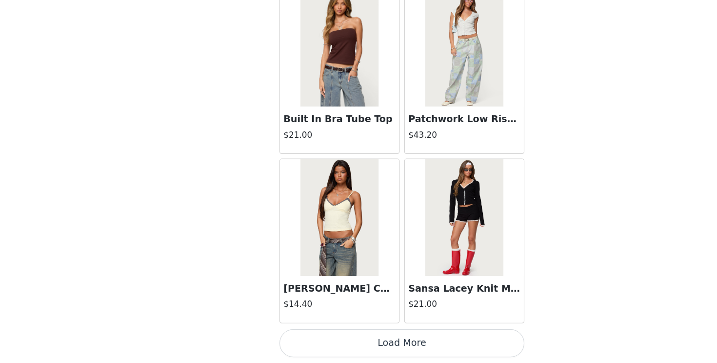
click at [352, 340] on button "Load More" at bounding box center [358, 345] width 205 height 23
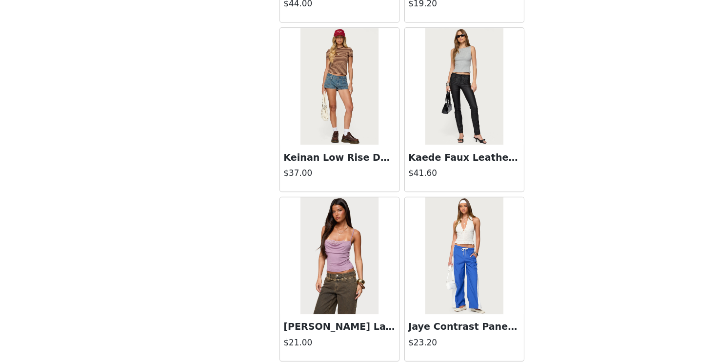
scroll to position [8206, 0]
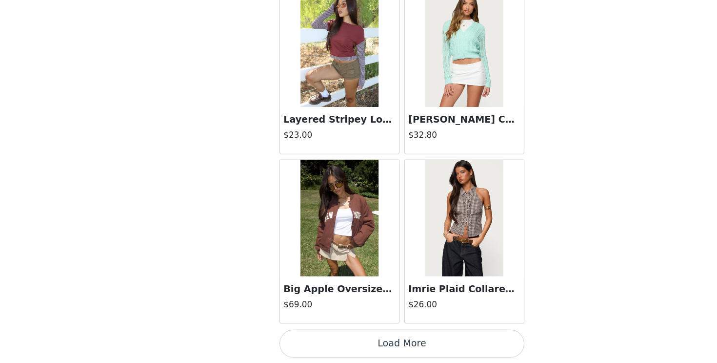
click at [354, 340] on button "Load More" at bounding box center [358, 345] width 205 height 23
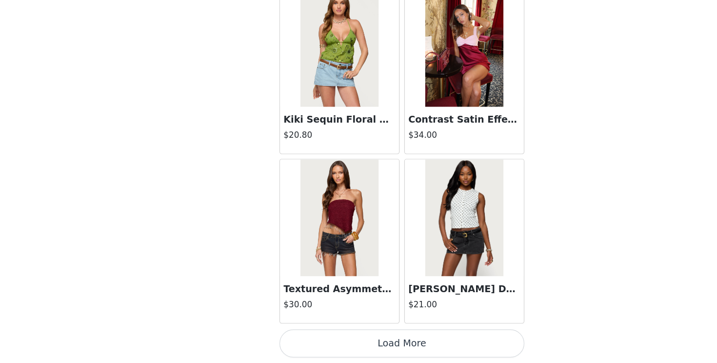
click at [360, 338] on button "Load More" at bounding box center [358, 345] width 205 height 23
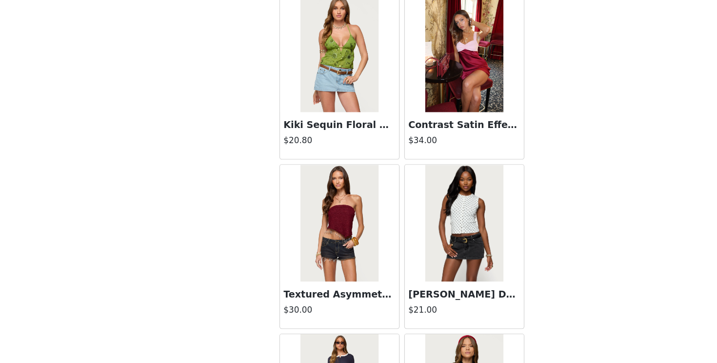
scroll to position [9621, 0]
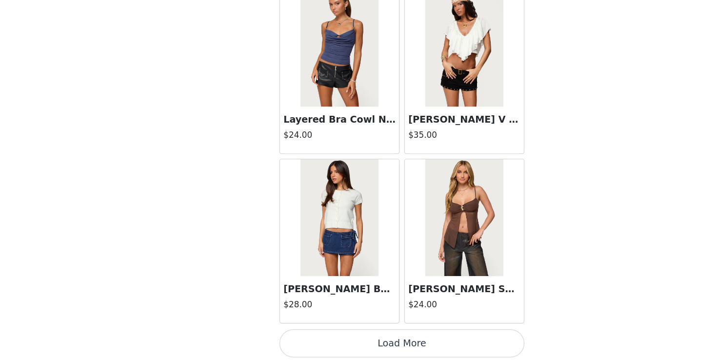
click at [357, 342] on button "Load More" at bounding box center [358, 345] width 205 height 23
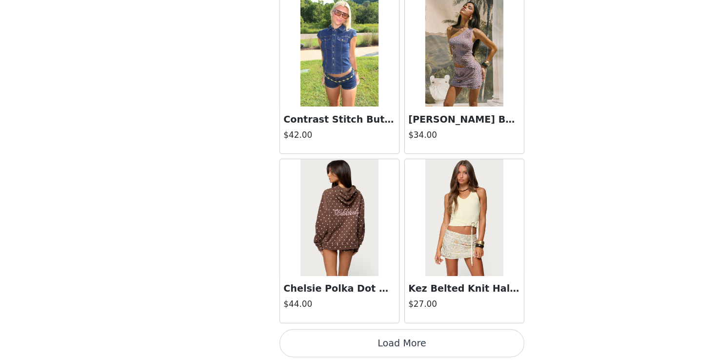
click at [358, 340] on button "Load More" at bounding box center [358, 345] width 205 height 23
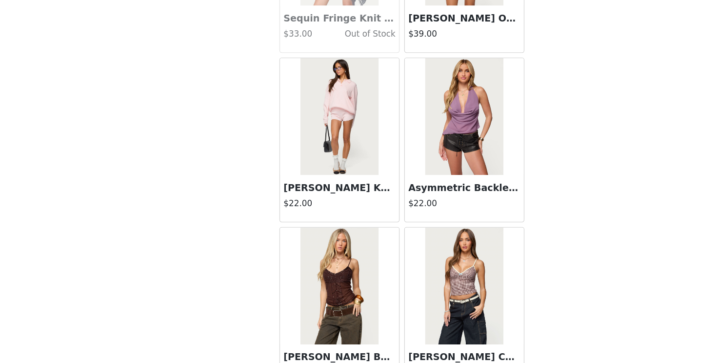
scroll to position [13866, 0]
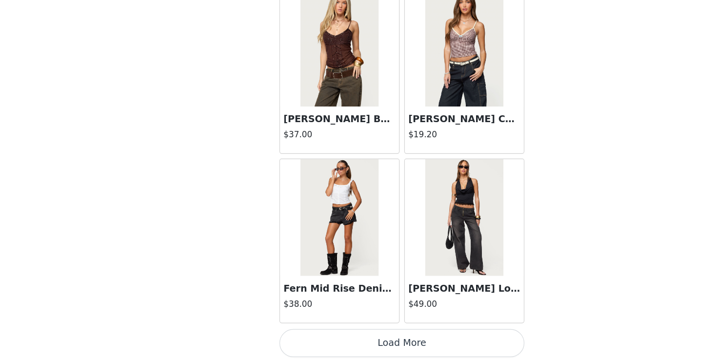
click at [360, 348] on button "Load More" at bounding box center [358, 345] width 205 height 23
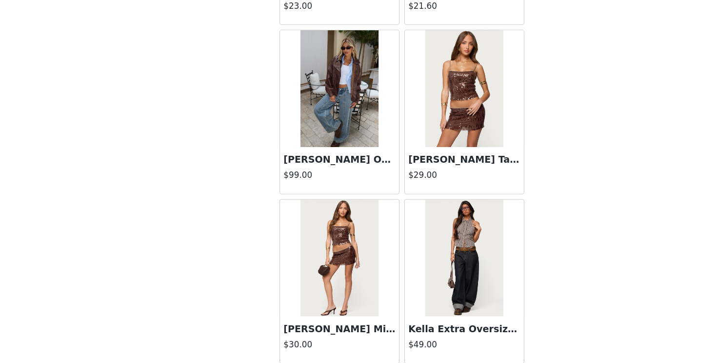
scroll to position [15281, 0]
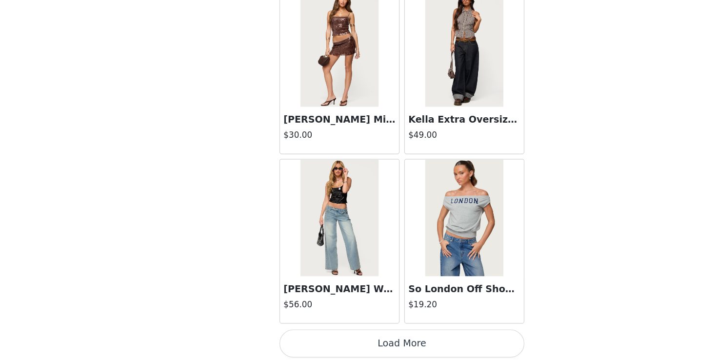
click at [361, 344] on button "Load More" at bounding box center [358, 345] width 205 height 23
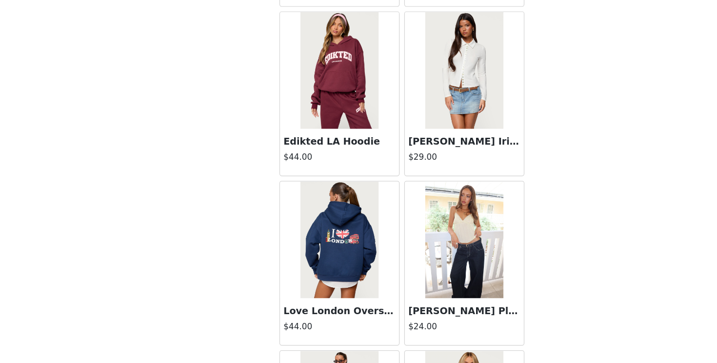
scroll to position [16697, 0]
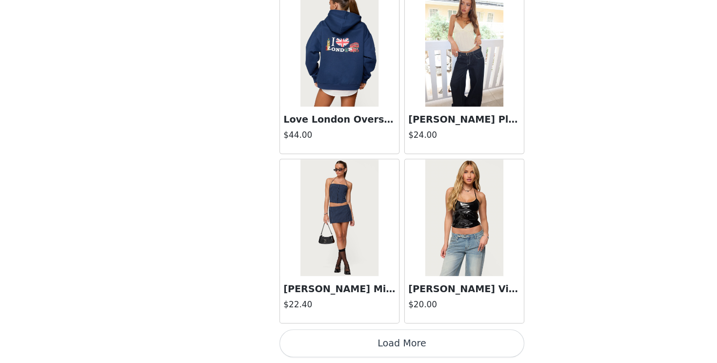
click at [361, 345] on button "Load More" at bounding box center [358, 345] width 205 height 23
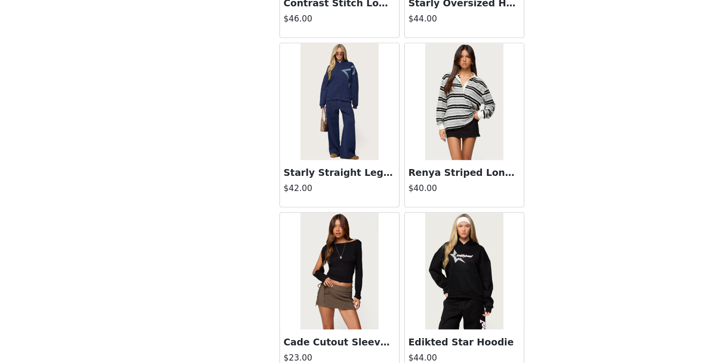
scroll to position [18112, 0]
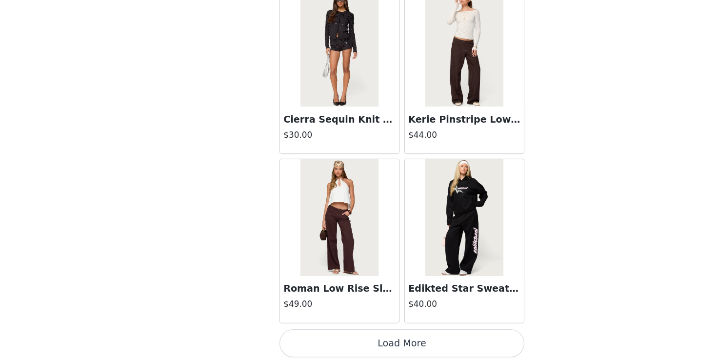
click at [364, 344] on button "Load More" at bounding box center [358, 345] width 205 height 23
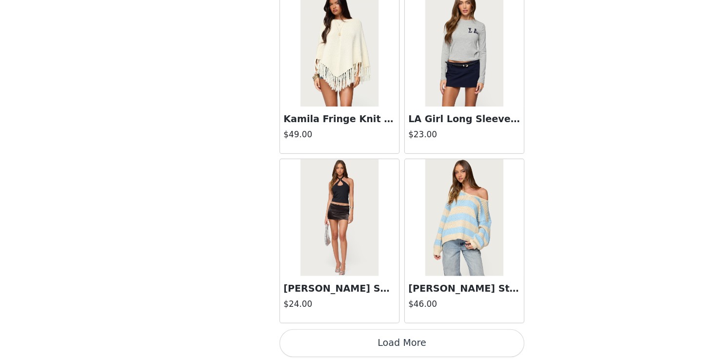
click at [360, 342] on button "Load More" at bounding box center [358, 345] width 205 height 23
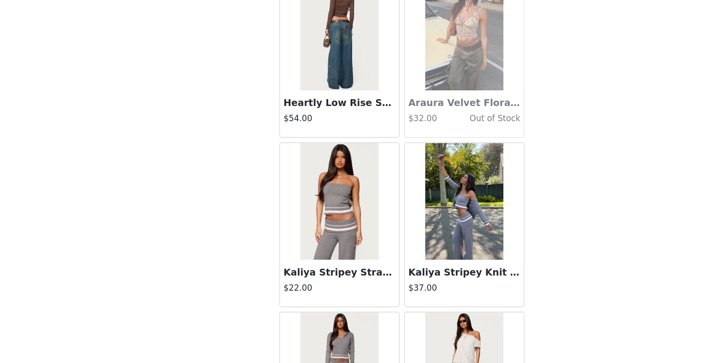
scroll to position [20942, 0]
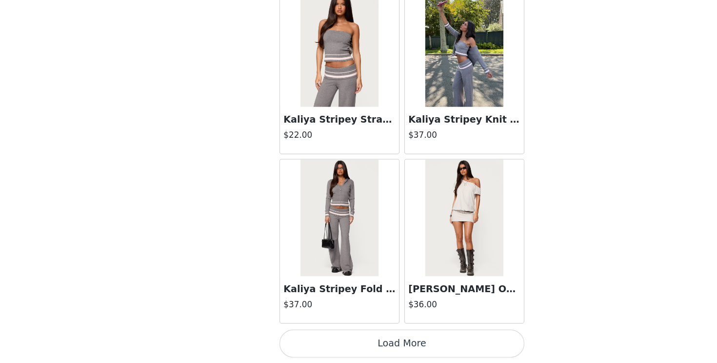
click at [361, 348] on button "Load More" at bounding box center [358, 345] width 205 height 23
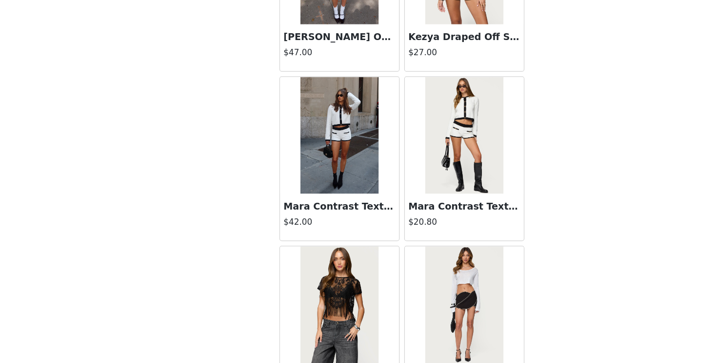
scroll to position [22357, 0]
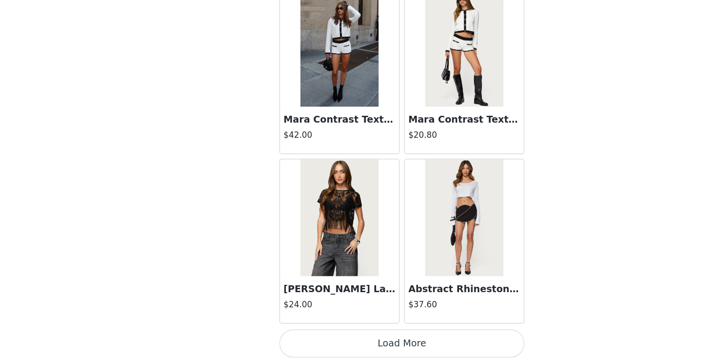
click at [362, 337] on button "Load More" at bounding box center [358, 345] width 205 height 23
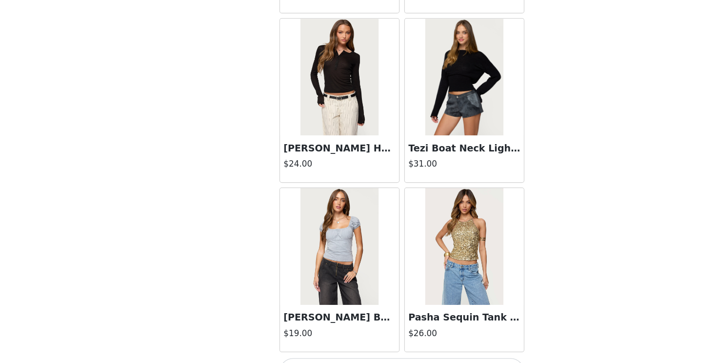
scroll to position [23772, 0]
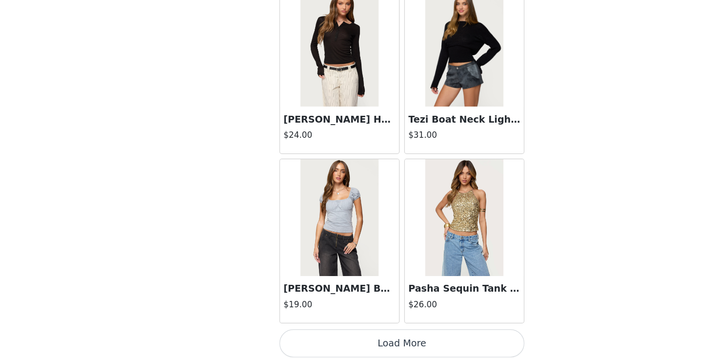
click at [359, 342] on button "Load More" at bounding box center [358, 345] width 205 height 23
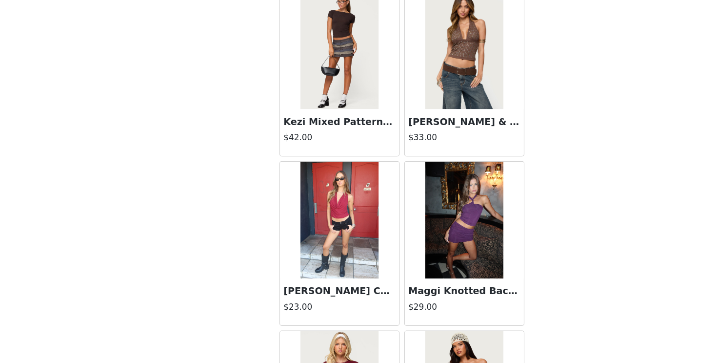
scroll to position [25187, 0]
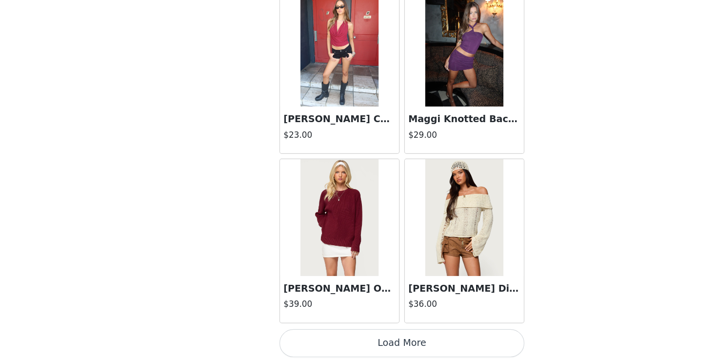
click at [356, 343] on button "Load More" at bounding box center [358, 345] width 205 height 23
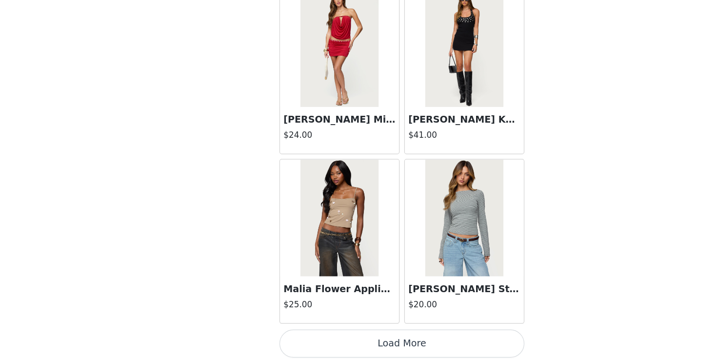
click at [360, 344] on button "Load More" at bounding box center [358, 345] width 205 height 23
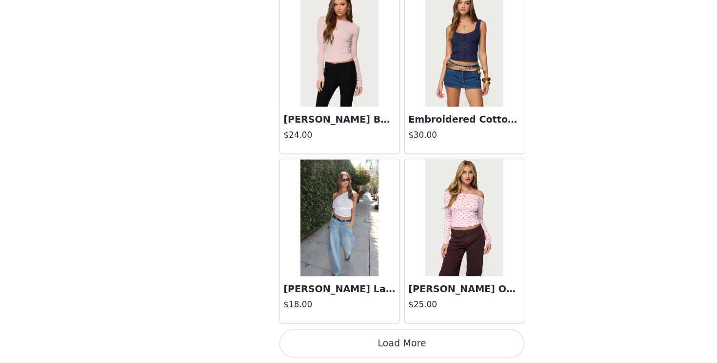
click at [359, 341] on button "Load More" at bounding box center [358, 345] width 205 height 23
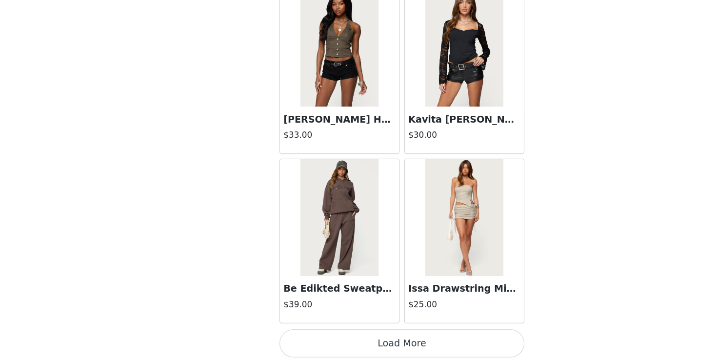
click at [360, 338] on button "Load More" at bounding box center [358, 345] width 205 height 23
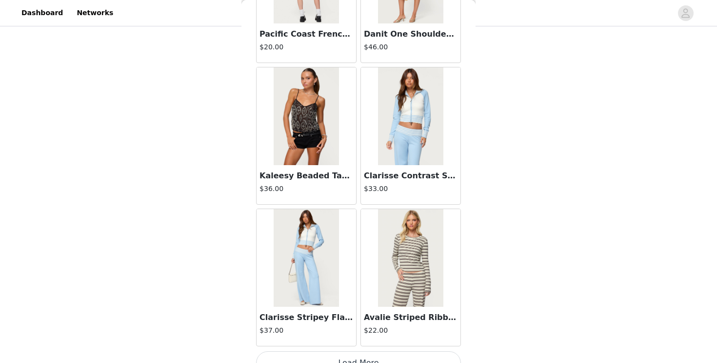
scroll to position [30847, 0]
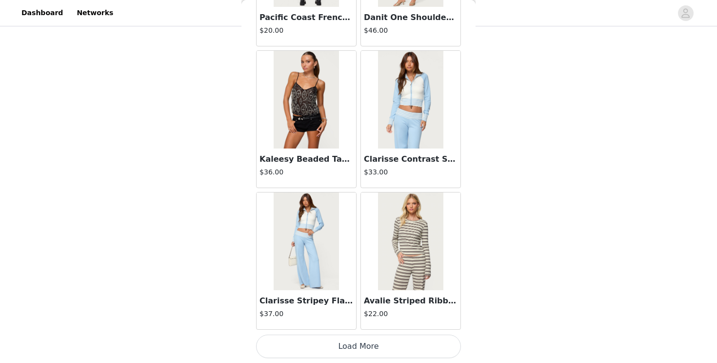
click at [321, 265] on img at bounding box center [306, 241] width 65 height 98
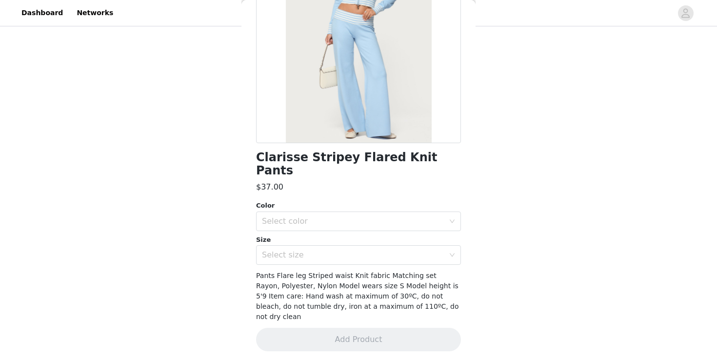
scroll to position [102, 0]
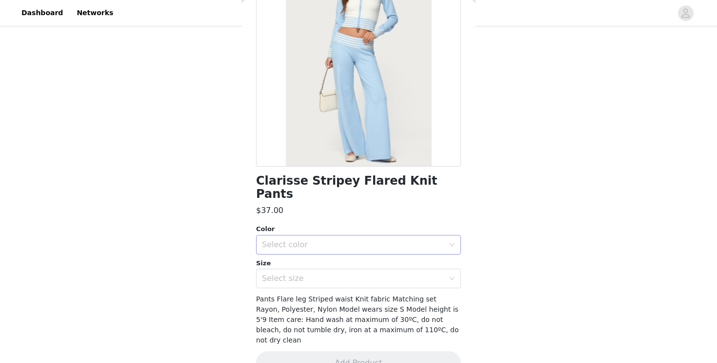
click at [330, 238] on div "Select color" at bounding box center [355, 244] width 187 height 19
click at [333, 261] on ul "LIGHT-BLUE" at bounding box center [358, 253] width 205 height 20
click at [331, 256] on li "LIGHT-BLUE" at bounding box center [358, 253] width 205 height 16
click at [333, 269] on div "Select size" at bounding box center [355, 278] width 187 height 19
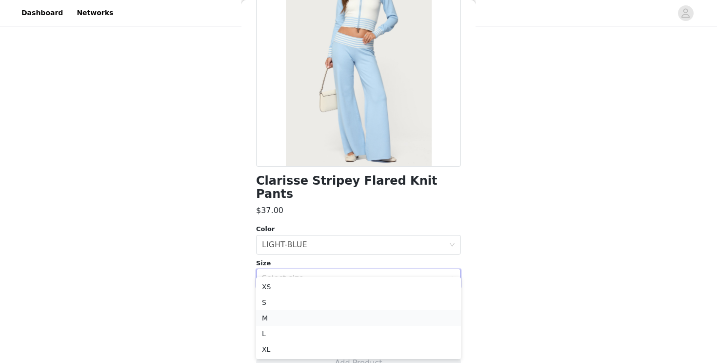
click at [317, 317] on li "M" at bounding box center [358, 318] width 205 height 16
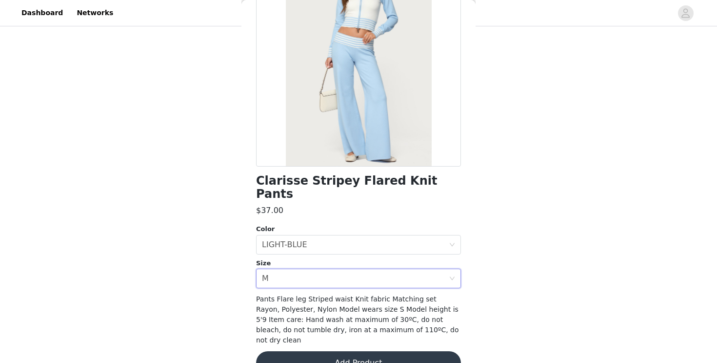
click at [319, 351] on button "Add Product" at bounding box center [358, 362] width 205 height 23
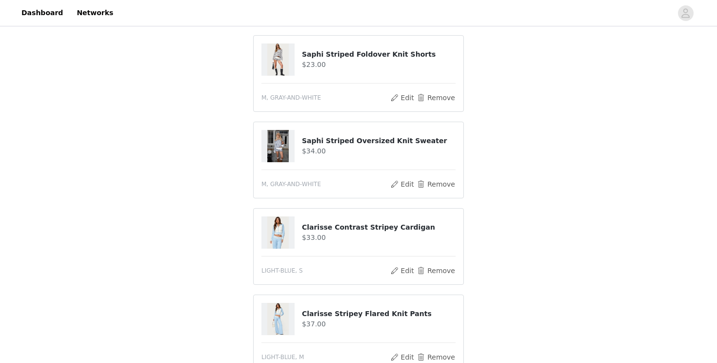
scroll to position [165, 0]
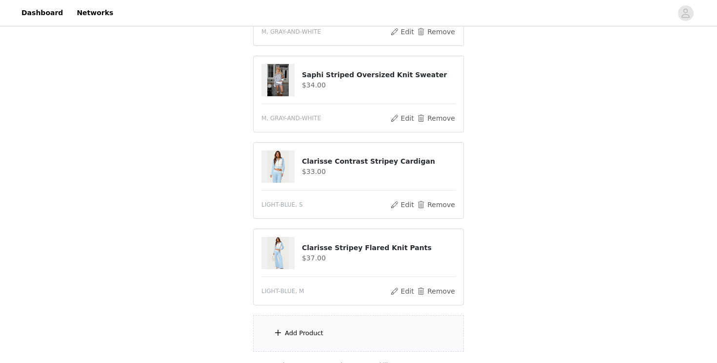
click at [314, 330] on div "Add Product" at bounding box center [304, 333] width 39 height 10
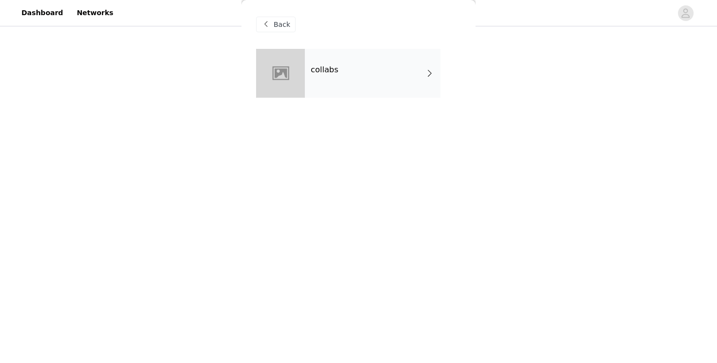
scroll to position [171, 0]
click at [402, 76] on div "collabs" at bounding box center [373, 73] width 136 height 49
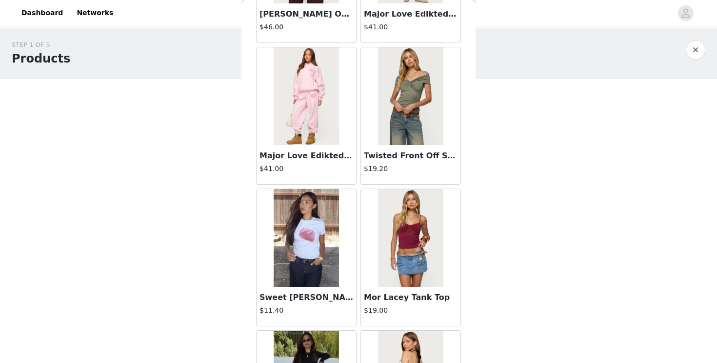
scroll to position [1131, 0]
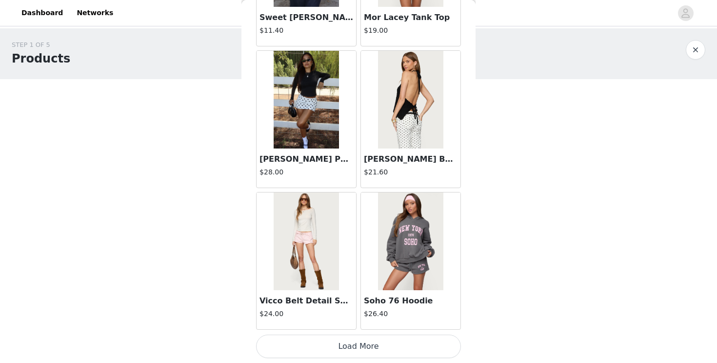
click at [374, 342] on button "Load More" at bounding box center [358, 345] width 205 height 23
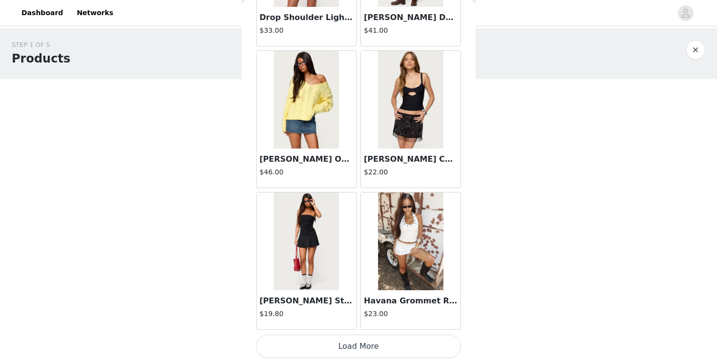
scroll to position [254, 0]
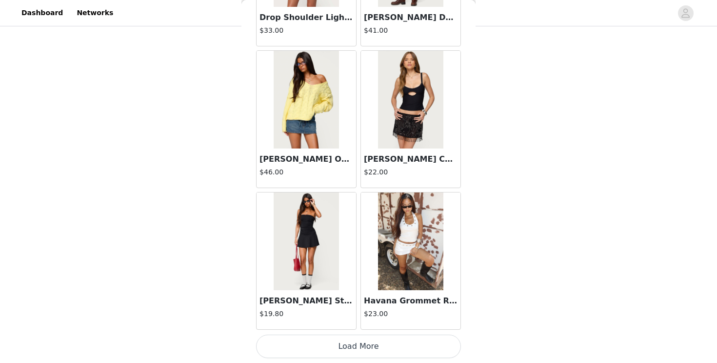
click at [352, 340] on button "Load More" at bounding box center [358, 345] width 205 height 23
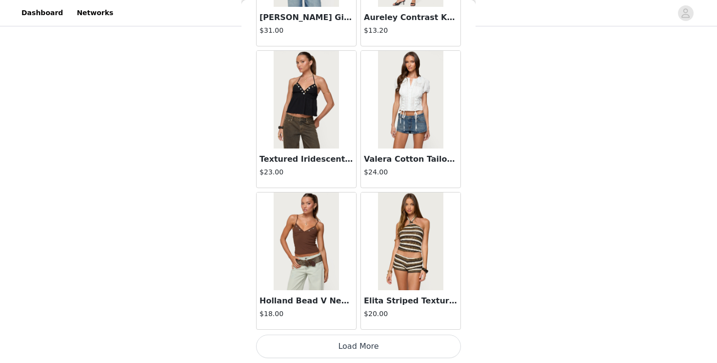
click at [351, 341] on button "Load More" at bounding box center [358, 345] width 205 height 23
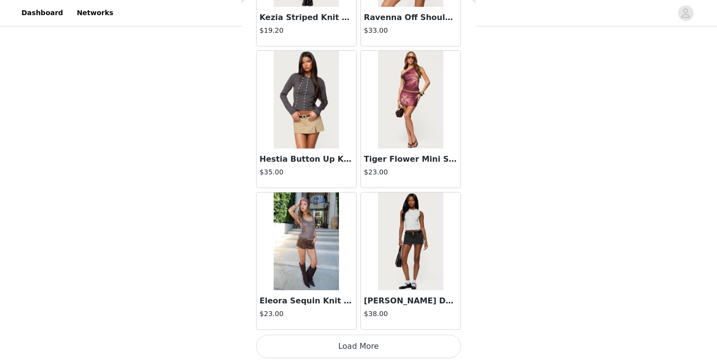
click at [357, 341] on button "Load More" at bounding box center [358, 345] width 205 height 23
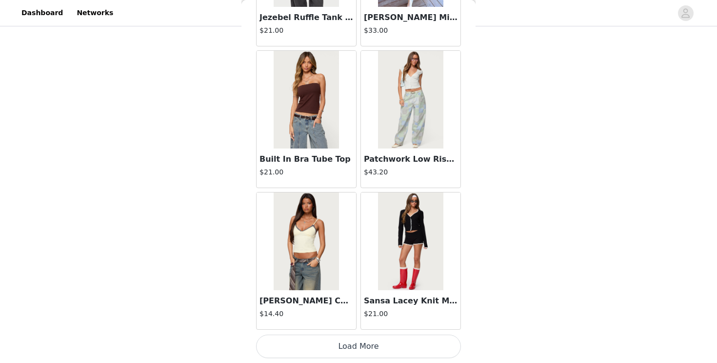
click at [359, 347] on button "Load More" at bounding box center [358, 345] width 205 height 23
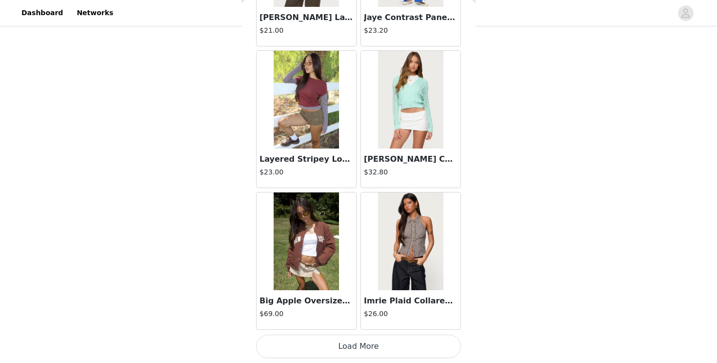
click at [360, 346] on button "Load More" at bounding box center [358, 345] width 205 height 23
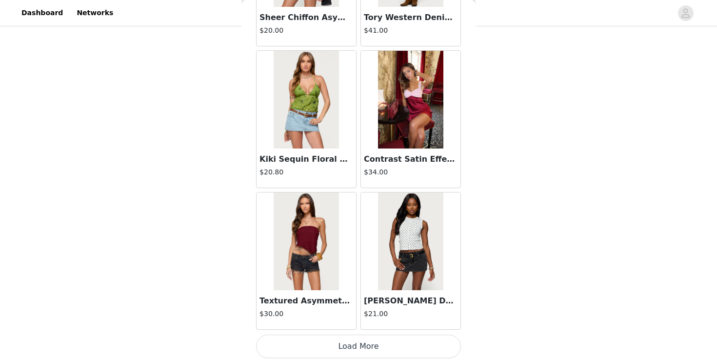
click at [359, 343] on button "Load More" at bounding box center [358, 345] width 205 height 23
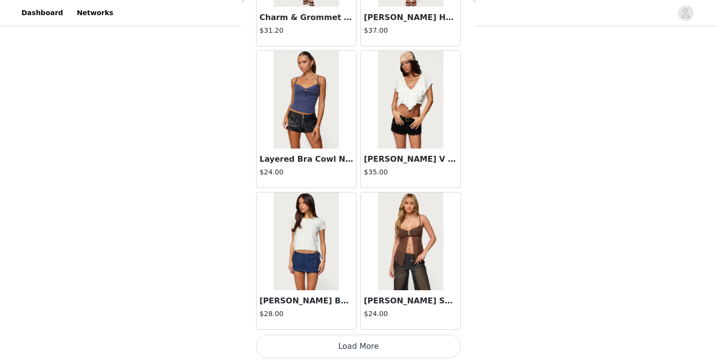
click at [358, 337] on button "Load More" at bounding box center [358, 345] width 205 height 23
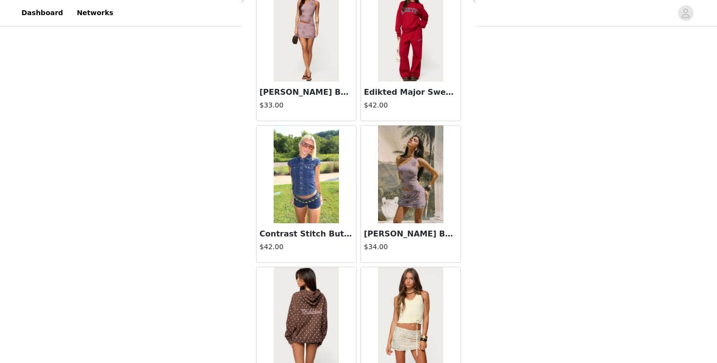
scroll to position [12451, 0]
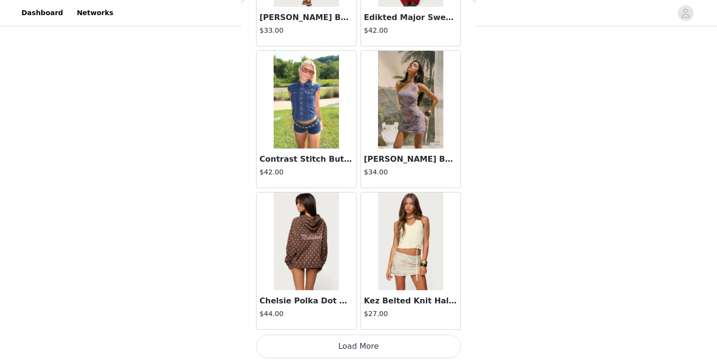
click at [360, 341] on button "Load More" at bounding box center [358, 345] width 205 height 23
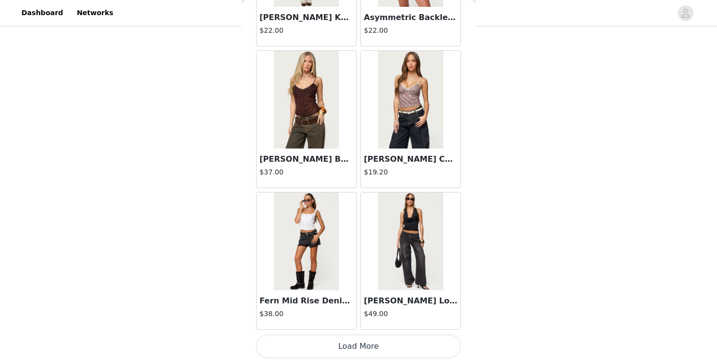
click at [360, 341] on button "Load More" at bounding box center [358, 345] width 205 height 23
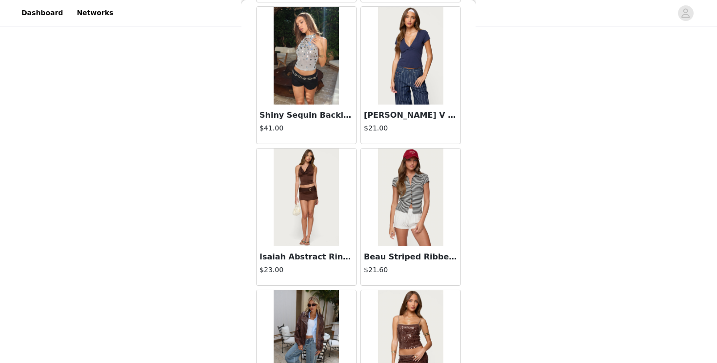
scroll to position [15281, 0]
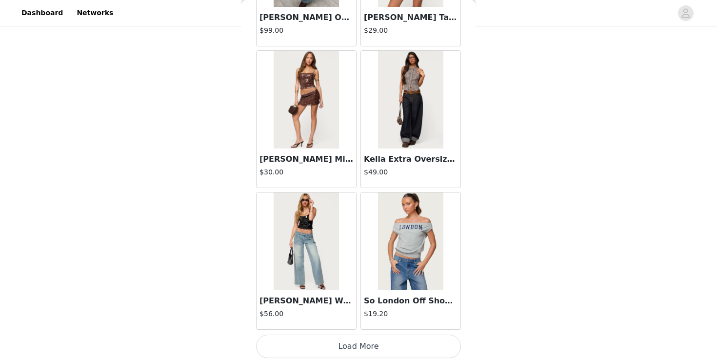
click at [358, 346] on button "Load More" at bounding box center [358, 345] width 205 height 23
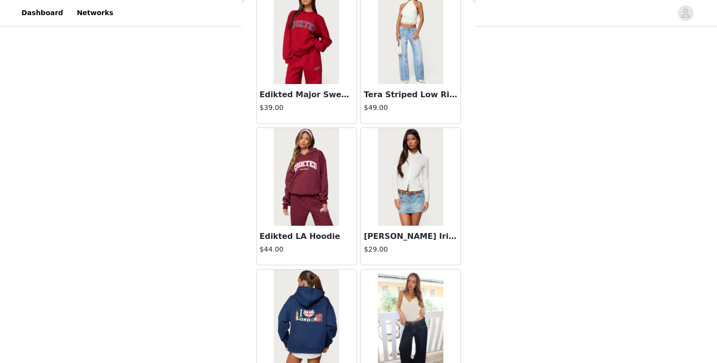
scroll to position [16697, 0]
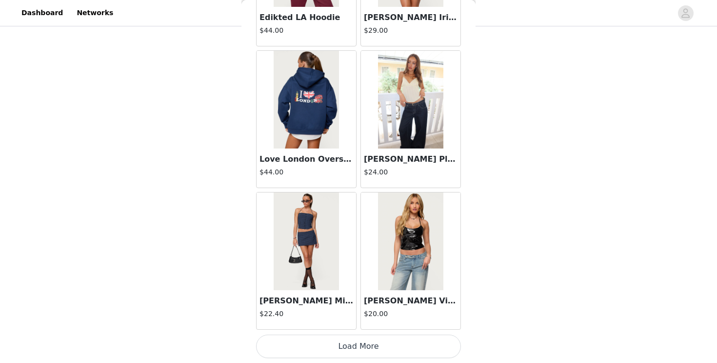
click at [358, 348] on button "Load More" at bounding box center [358, 345] width 205 height 23
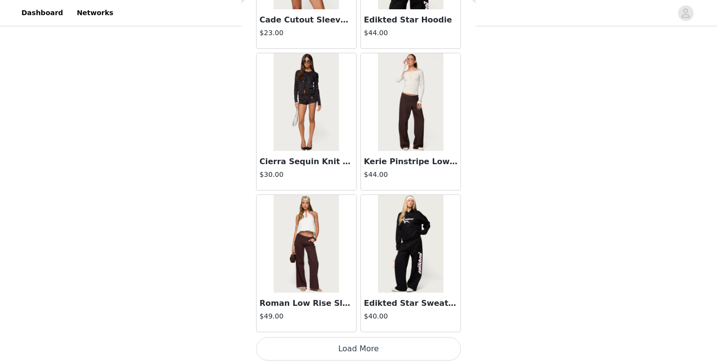
scroll to position [18112, 0]
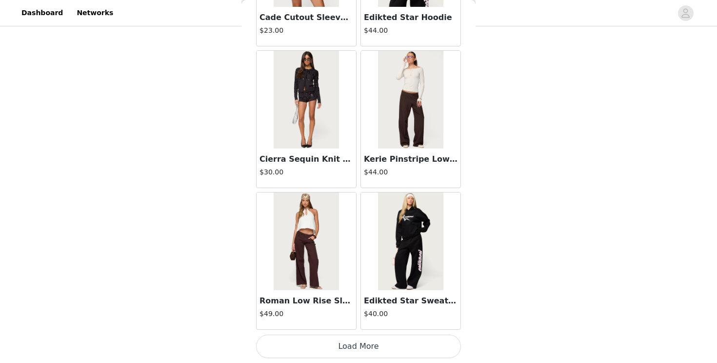
click at [346, 346] on button "Load More" at bounding box center [358, 345] width 205 height 23
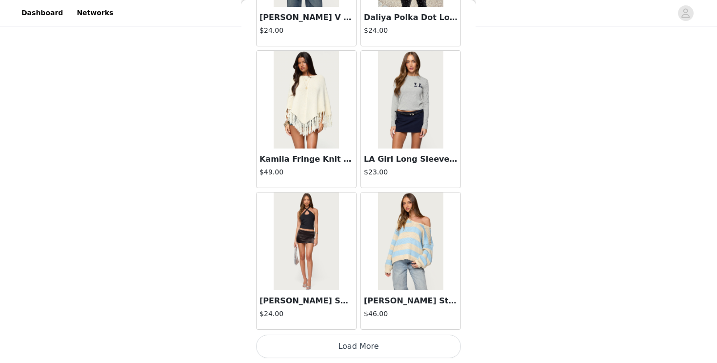
click at [360, 342] on button "Load More" at bounding box center [358, 345] width 205 height 23
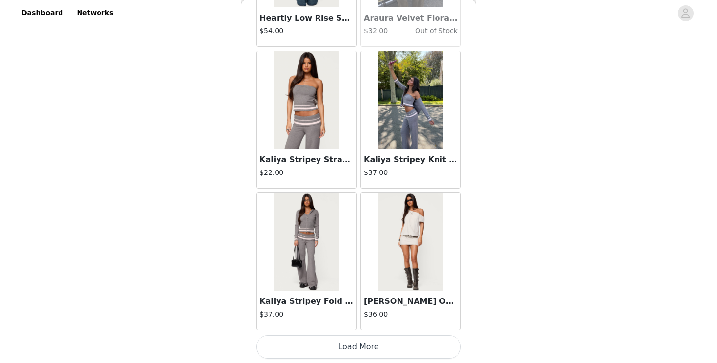
scroll to position [20942, 0]
click at [356, 342] on button "Load More" at bounding box center [358, 345] width 205 height 23
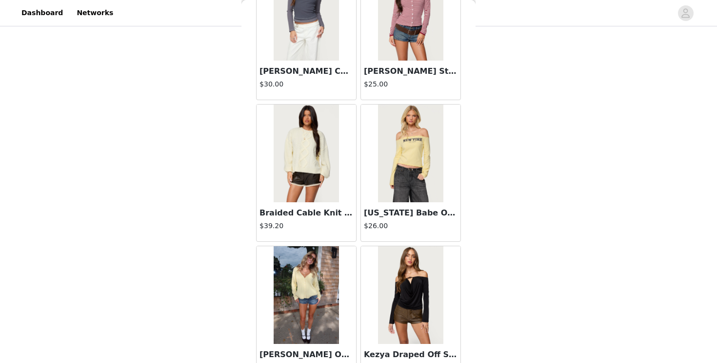
scroll to position [22357, 0]
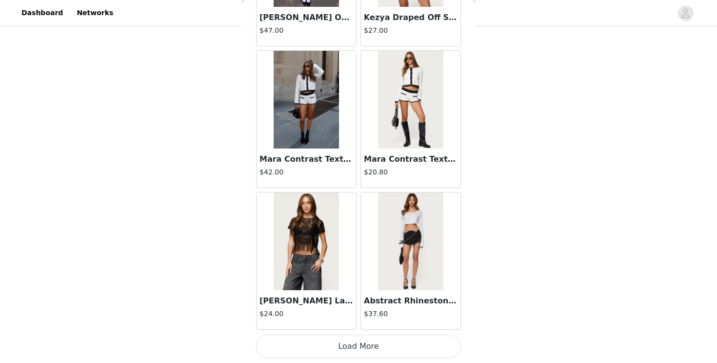
click at [354, 344] on button "Load More" at bounding box center [358, 345] width 205 height 23
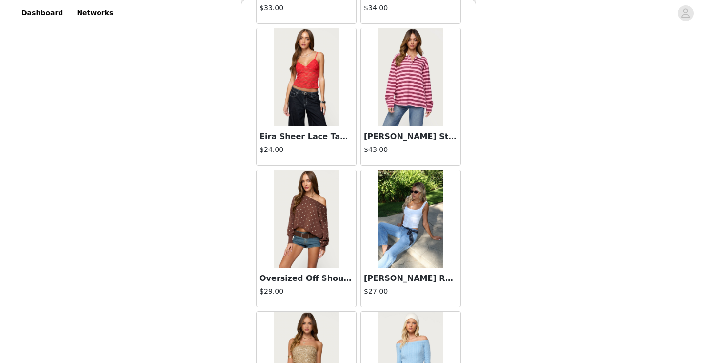
scroll to position [23772, 0]
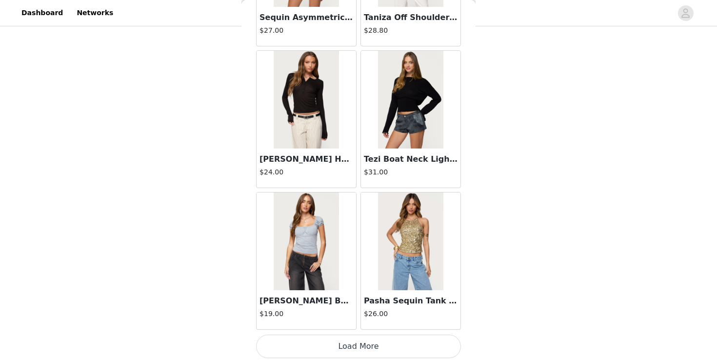
click at [362, 345] on button "Load More" at bounding box center [358, 345] width 205 height 23
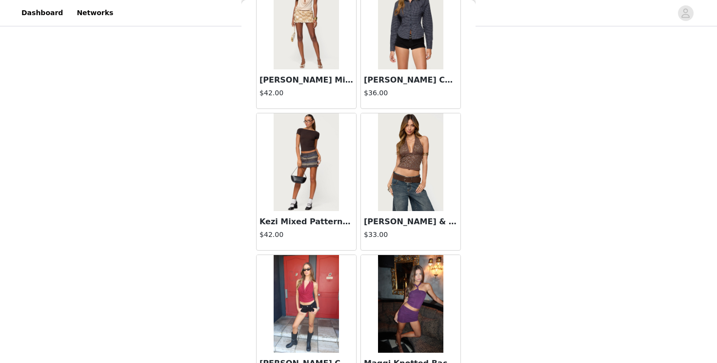
scroll to position [25133, 0]
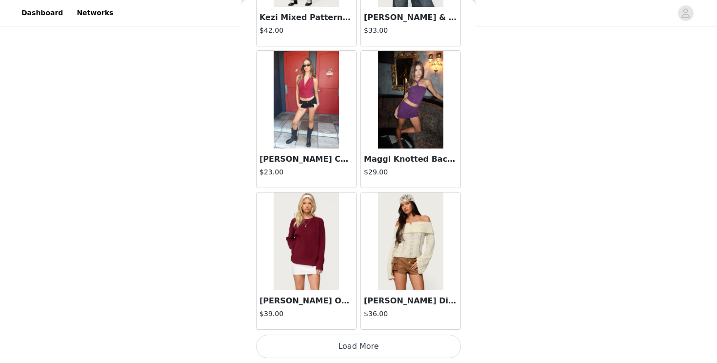
click at [359, 343] on button "Load More" at bounding box center [358, 345] width 205 height 23
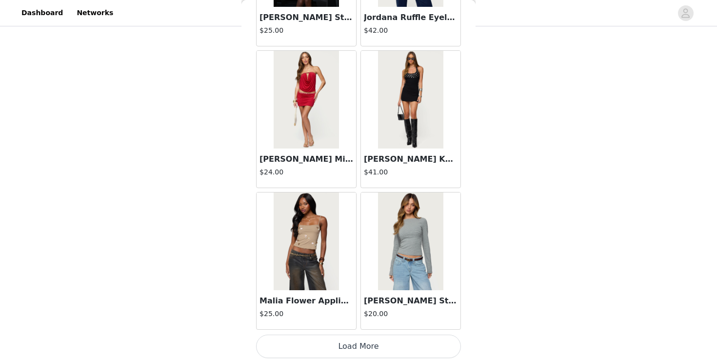
scroll to position [254, 0]
click at [357, 343] on button "Load More" at bounding box center [358, 345] width 205 height 23
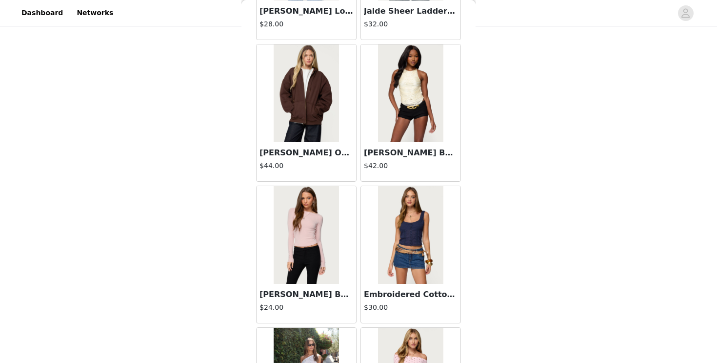
scroll to position [28017, 0]
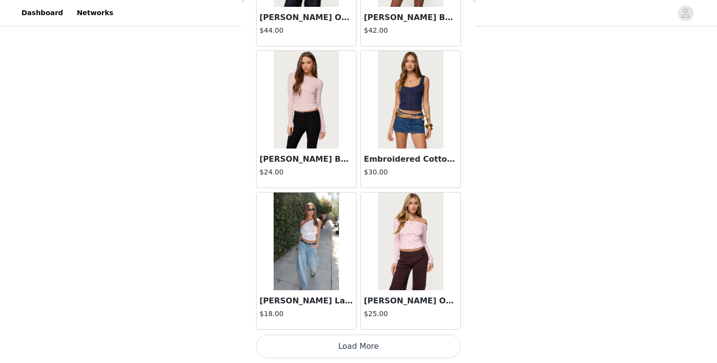
click at [359, 345] on button "Load More" at bounding box center [358, 345] width 205 height 23
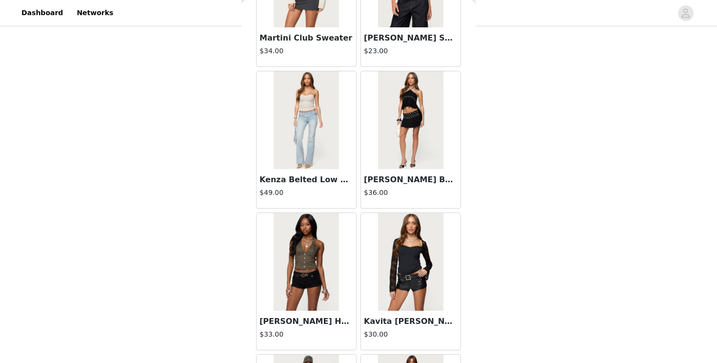
scroll to position [29432, 0]
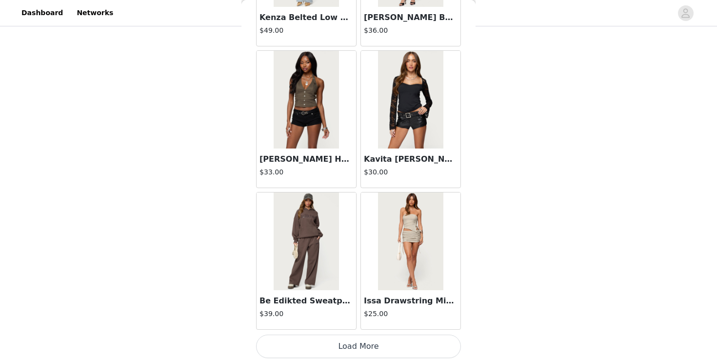
click at [358, 350] on button "Load More" at bounding box center [358, 345] width 205 height 23
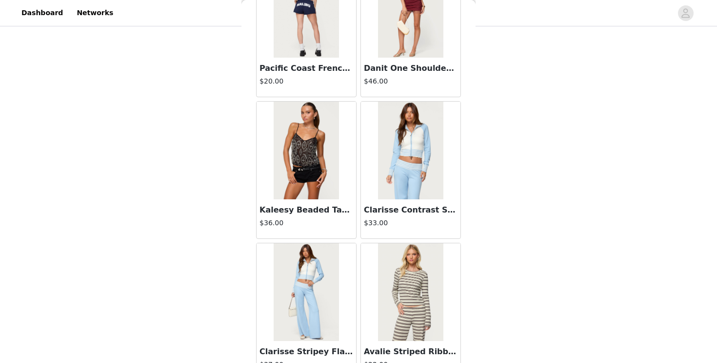
scroll to position [30847, 0]
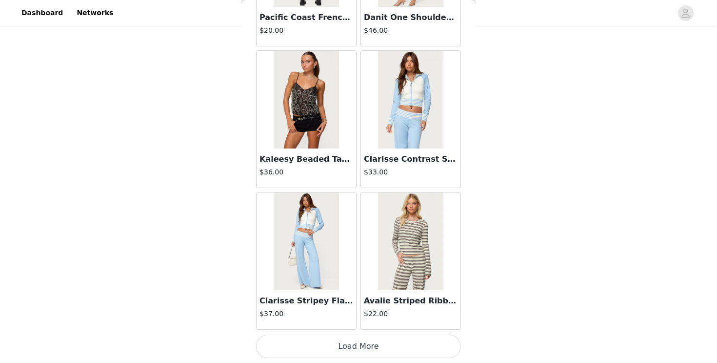
click at [354, 341] on button "Load More" at bounding box center [358, 345] width 205 height 23
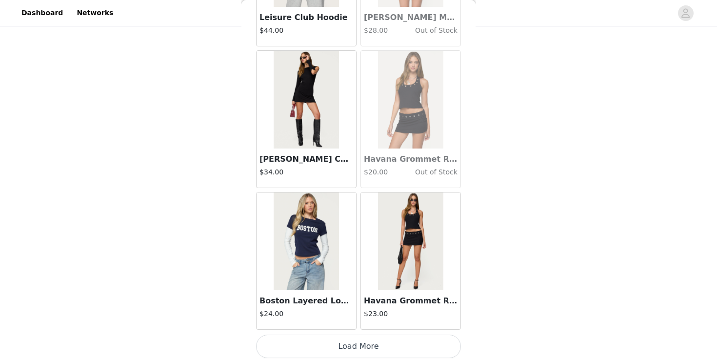
click at [359, 339] on button "Load More" at bounding box center [358, 345] width 205 height 23
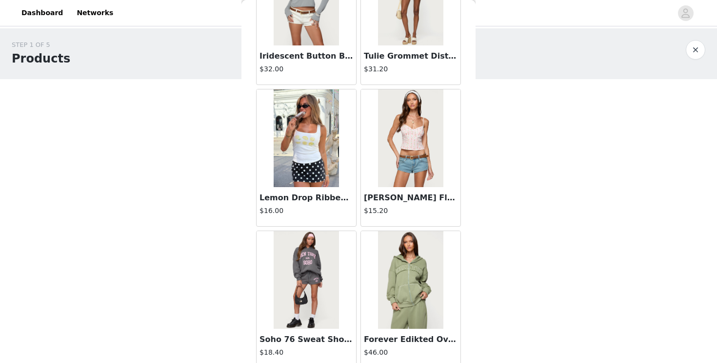
scroll to position [244, 0]
